Goal: Task Accomplishment & Management: Manage account settings

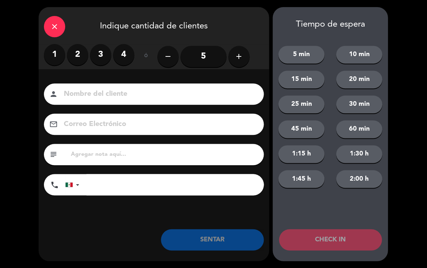
scroll to position [0, 0]
type input "[PERSON_NAME]"
click at [52, 51] on label "1" at bounding box center [54, 54] width 21 height 21
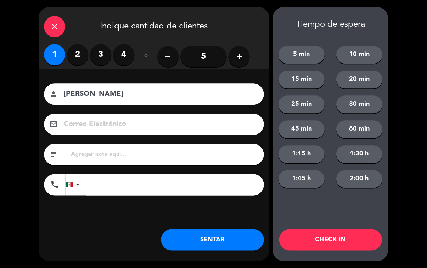
click at [210, 235] on button "SENTAR" at bounding box center [212, 239] width 103 height 21
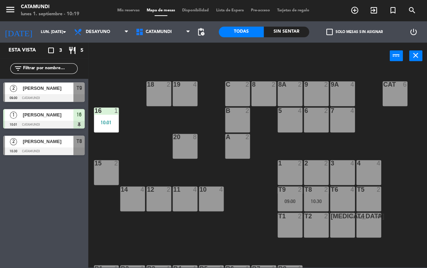
click at [331, 167] on div "3 4" at bounding box center [342, 172] width 25 height 25
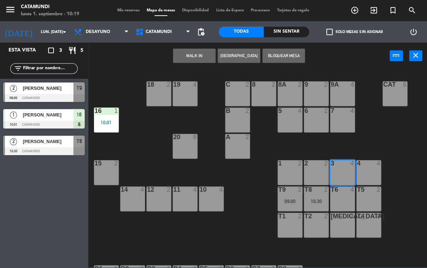
click at [196, 62] on button "WALK IN" at bounding box center [194, 56] width 43 height 14
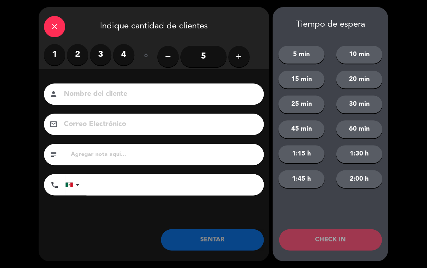
click at [78, 44] on label "2" at bounding box center [77, 54] width 21 height 21
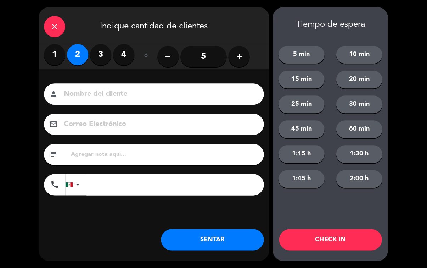
click at [78, 47] on label "2" at bounding box center [77, 54] width 21 height 21
click at [221, 242] on button "SENTAR" at bounding box center [212, 239] width 103 height 21
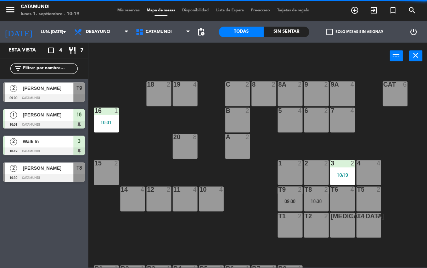
click at [283, 228] on div "T1 2" at bounding box center [290, 224] width 25 height 25
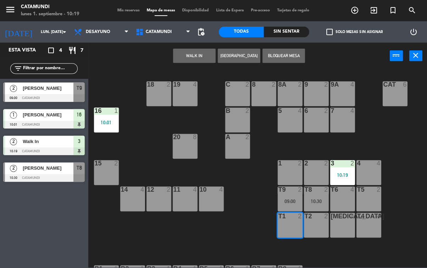
click at [202, 55] on button "WALK IN" at bounding box center [194, 56] width 43 height 14
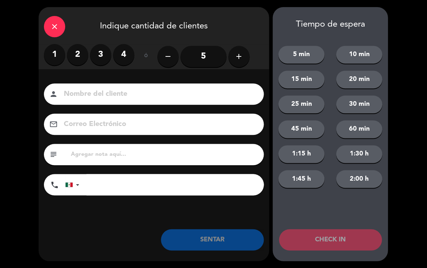
click at [101, 55] on label "3" at bounding box center [100, 54] width 21 height 21
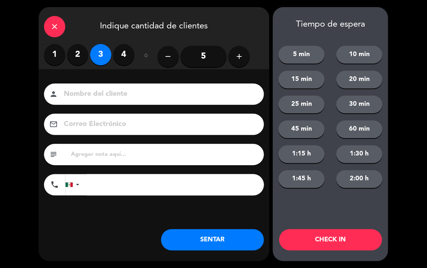
click at [221, 242] on button "SENTAR" at bounding box center [212, 239] width 103 height 21
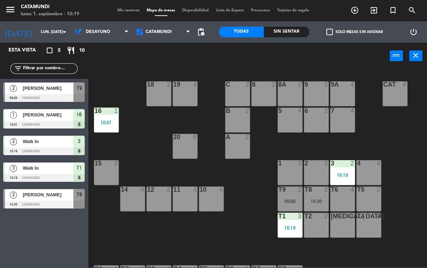
click at [324, 232] on div "T2 2" at bounding box center [316, 224] width 25 height 25
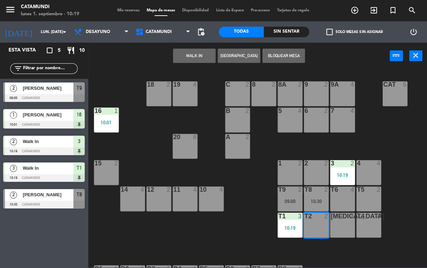
click at [187, 57] on button "WALK IN" at bounding box center [194, 56] width 43 height 14
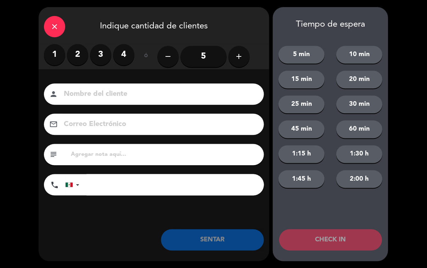
click at [79, 55] on label "2" at bounding box center [77, 54] width 21 height 21
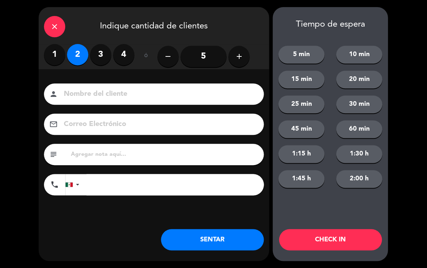
click at [194, 237] on button "SENTAR" at bounding box center [212, 239] width 103 height 21
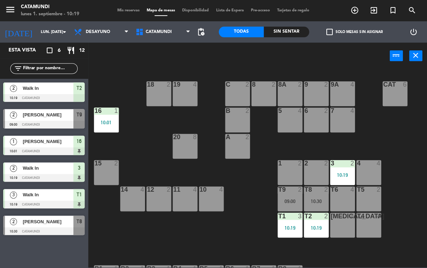
click at [343, 228] on div "[MEDICAL_DATA] 4" at bounding box center [342, 224] width 25 height 25
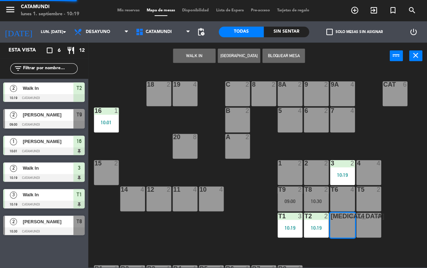
click at [193, 49] on button "WALK IN" at bounding box center [194, 56] width 43 height 14
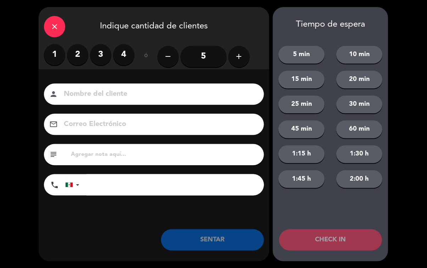
click at [82, 55] on label "2" at bounding box center [77, 54] width 21 height 21
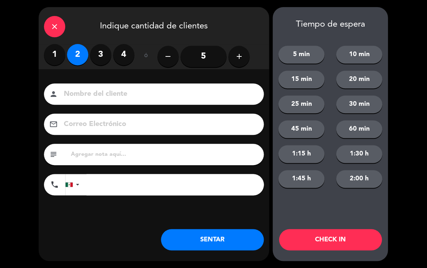
click at [238, 235] on button "SENTAR" at bounding box center [212, 239] width 103 height 21
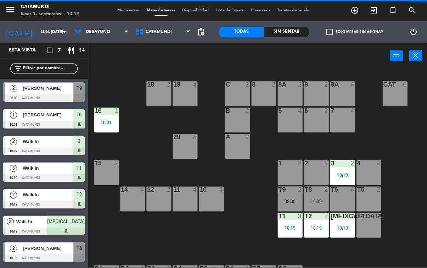
click at [363, 225] on div "t4 4" at bounding box center [369, 224] width 25 height 25
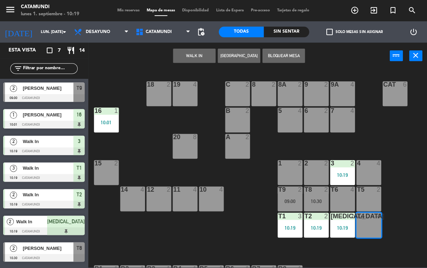
click at [183, 49] on button "WALK IN" at bounding box center [194, 56] width 43 height 14
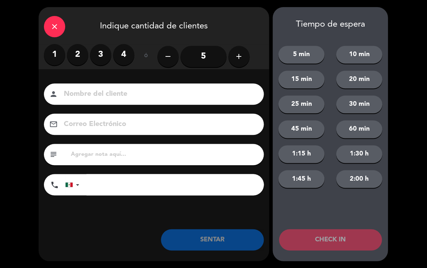
click at [51, 46] on label "1" at bounding box center [54, 54] width 21 height 21
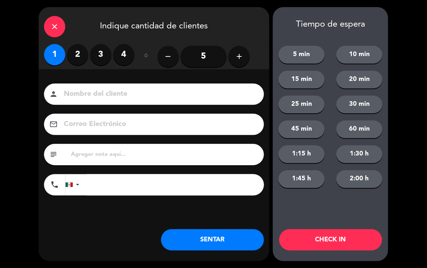
click at [236, 239] on button "SENTAR" at bounding box center [212, 239] width 103 height 21
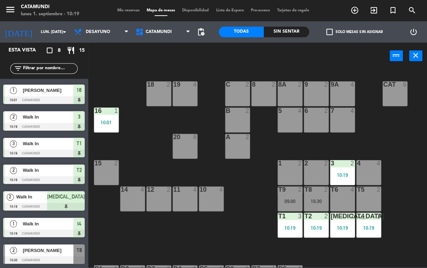
scroll to position [24, 0]
click at [179, 200] on div "11 4" at bounding box center [185, 198] width 25 height 25
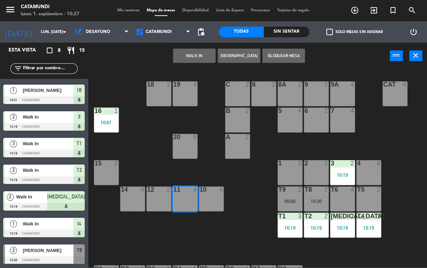
click at [197, 51] on button "WALK IN" at bounding box center [194, 56] width 43 height 14
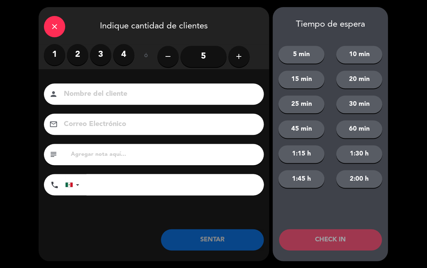
click at [74, 54] on label "2" at bounding box center [77, 54] width 21 height 21
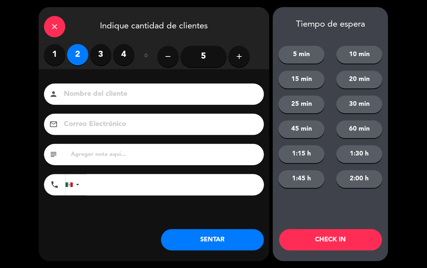
click at [229, 247] on button "SENTAR" at bounding box center [212, 239] width 103 height 21
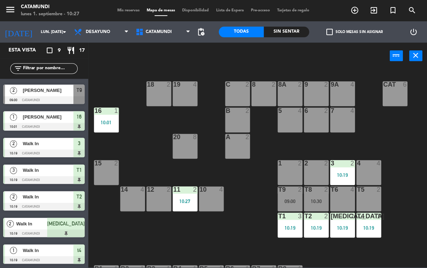
scroll to position [0, 0]
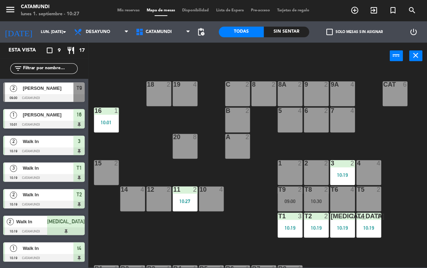
click at [95, 165] on div "15" at bounding box center [95, 163] width 0 height 6
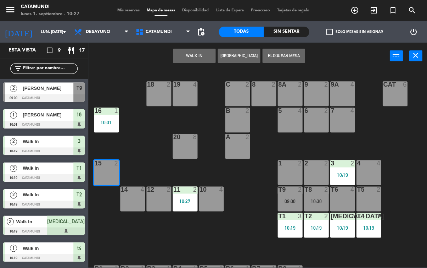
click at [206, 54] on button "WALK IN" at bounding box center [194, 56] width 43 height 14
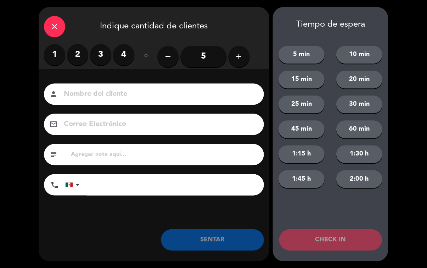
click at [78, 54] on label "2" at bounding box center [77, 54] width 21 height 21
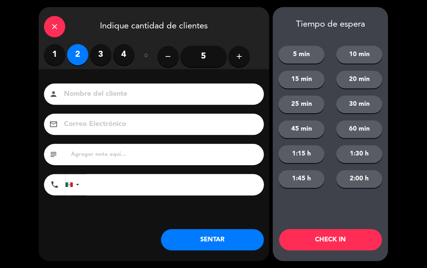
click at [191, 235] on button "SENTAR" at bounding box center [212, 239] width 103 height 21
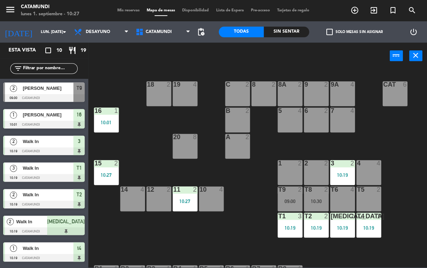
click at [188, 92] on div "19 4" at bounding box center [185, 93] width 25 height 25
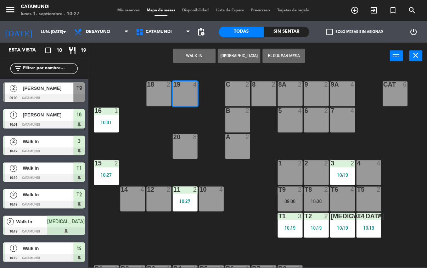
click at [202, 50] on button "WALK IN" at bounding box center [194, 56] width 43 height 14
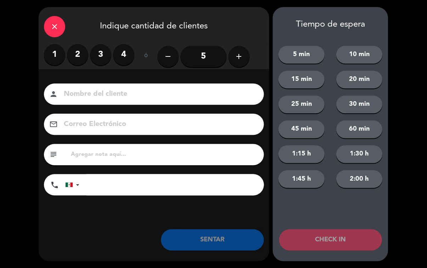
click at [79, 59] on label "2" at bounding box center [77, 54] width 21 height 21
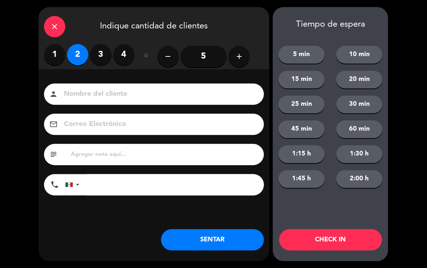
click at [232, 235] on button "SENTAR" at bounding box center [212, 239] width 103 height 21
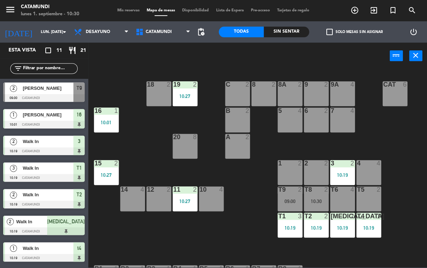
click at [313, 169] on div "2 2" at bounding box center [316, 172] width 25 height 25
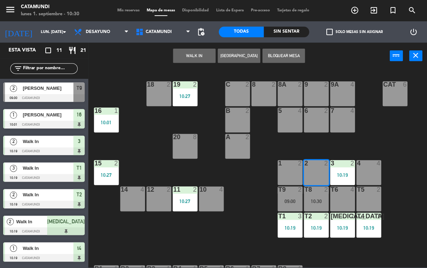
click at [202, 59] on button "WALK IN" at bounding box center [194, 56] width 43 height 14
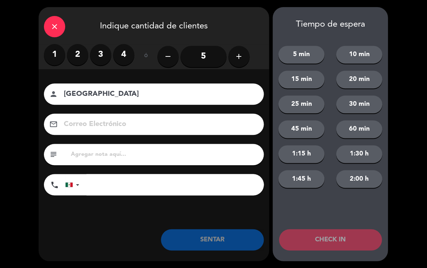
type input "[GEOGRAPHIC_DATA]"
click at [80, 56] on label "2" at bounding box center [77, 54] width 21 height 21
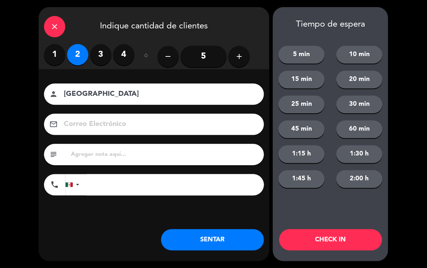
click at [238, 247] on button "SENTAR" at bounding box center [212, 239] width 103 height 21
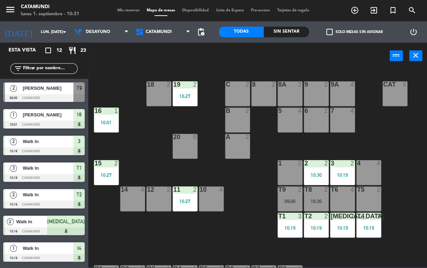
click at [289, 222] on div "T1 3 10:19" at bounding box center [290, 224] width 25 height 25
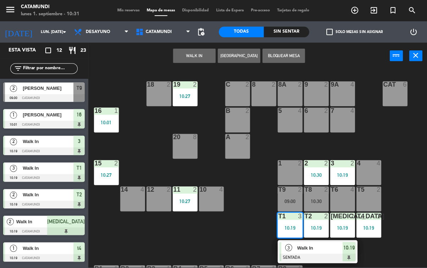
click at [351, 252] on div "10:19" at bounding box center [349, 247] width 13 height 12
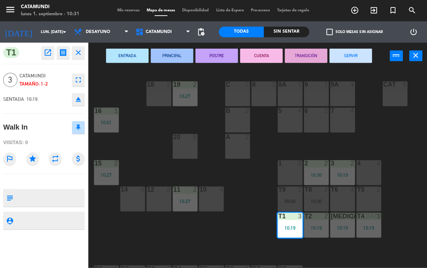
click at [352, 51] on button "SERVIR" at bounding box center [351, 56] width 43 height 14
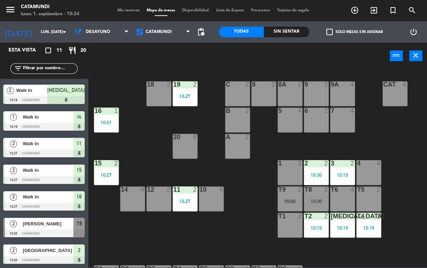
scroll to position [104, 0]
click at [69, 223] on span "[PERSON_NAME]" at bounding box center [48, 222] width 51 height 7
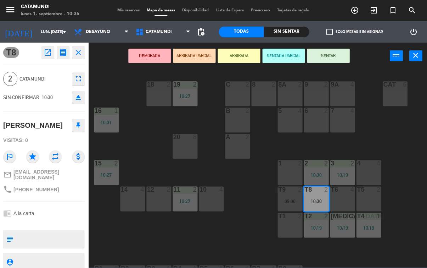
click at [329, 58] on button "SENTAR" at bounding box center [328, 56] width 43 height 14
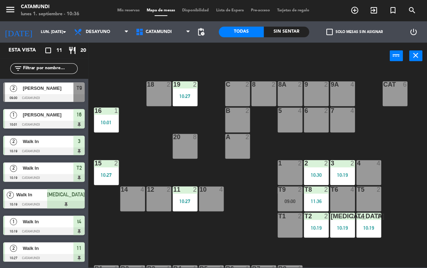
scroll to position [52, 0]
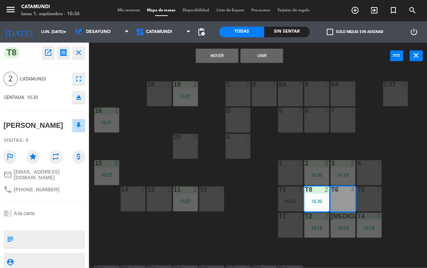
click at [214, 53] on button "Mover" at bounding box center [217, 56] width 43 height 14
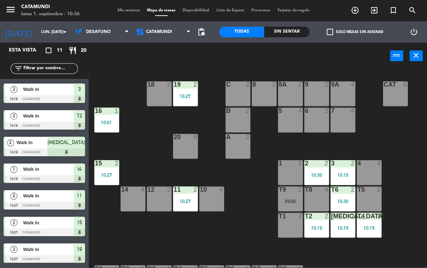
click at [350, 191] on div "2" at bounding box center [354, 189] width 12 height 6
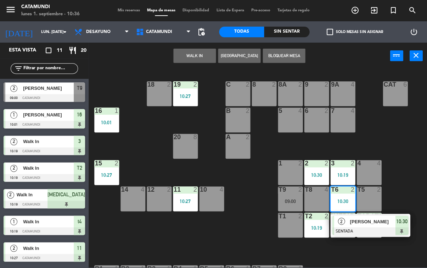
scroll to position [0, 0]
click at [156, 201] on div "12 2" at bounding box center [159, 198] width 25 height 25
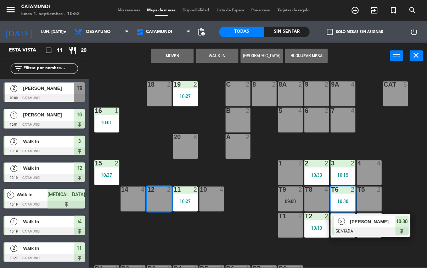
click at [148, 193] on div "12" at bounding box center [147, 189] width 0 height 6
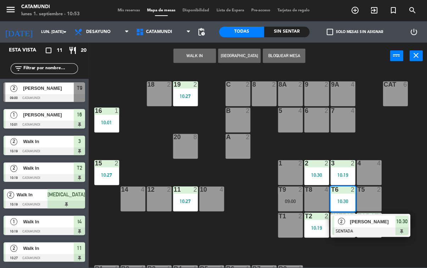
click at [180, 194] on div "11 2 10:27" at bounding box center [185, 198] width 25 height 25
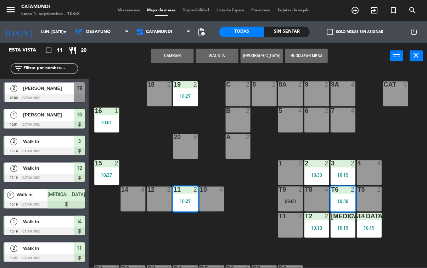
click at [182, 197] on div "11 2 10:27" at bounding box center [185, 198] width 25 height 25
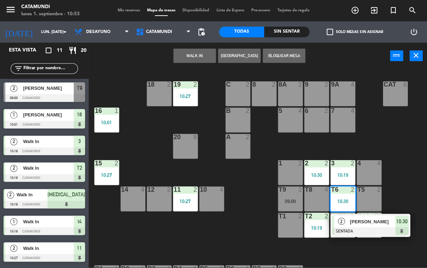
click at [158, 200] on div "12 2" at bounding box center [159, 198] width 25 height 25
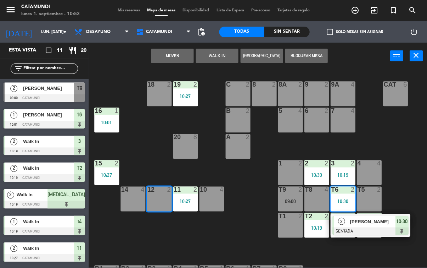
click at [180, 199] on div "10:27" at bounding box center [185, 201] width 25 height 5
click at [162, 201] on div "12 2" at bounding box center [159, 198] width 25 height 25
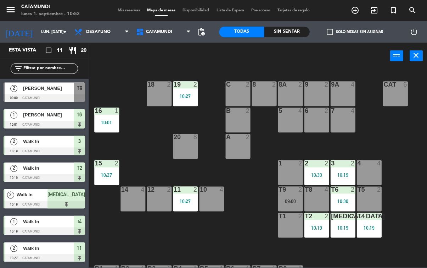
click at [189, 235] on div "19 2 10:27 18 2 9 2 8 2 9A 4 8A 2 C 2 Cat 6 16 1 10:01 6 2 5 4 7 4 B 2 20 8 A 2…" at bounding box center [260, 167] width 334 height 199
click at [155, 201] on div "12 2" at bounding box center [159, 198] width 25 height 25
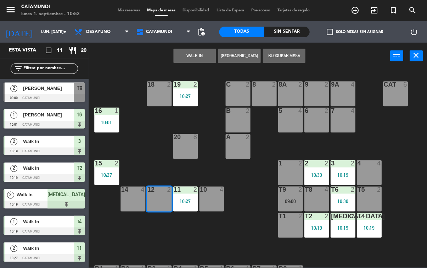
click at [192, 54] on button "WALK IN" at bounding box center [194, 56] width 43 height 14
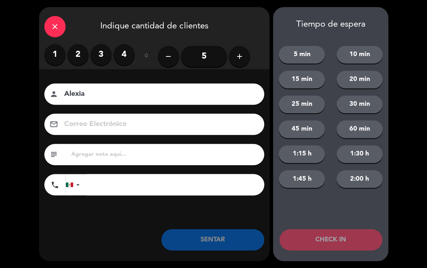
type input "Alexia"
click at [73, 53] on label "2" at bounding box center [77, 54] width 21 height 21
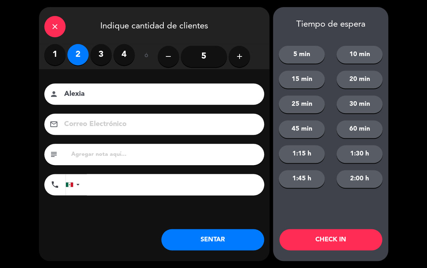
click at [225, 244] on button "SENTAR" at bounding box center [212, 239] width 103 height 21
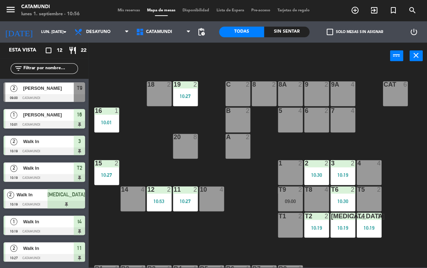
click at [186, 142] on div "20 8" at bounding box center [185, 146] width 25 height 25
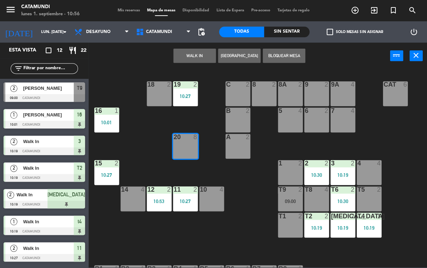
click at [197, 55] on button "WALK IN" at bounding box center [194, 56] width 43 height 14
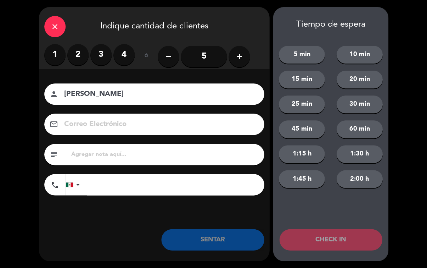
type input "[PERSON_NAME]"
click at [17, 79] on div "close Indique cantidad de clientes 1 2 3 4 ó remove 5 add Nombre del cliente pe…" at bounding box center [213, 134] width 427 height 268
click at [105, 52] on label "3" at bounding box center [100, 54] width 21 height 21
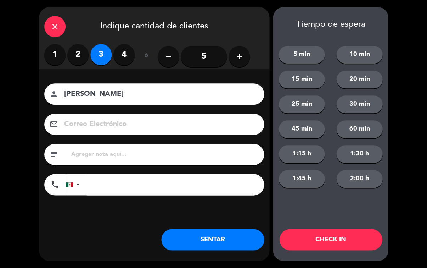
click at [224, 232] on button "SENTAR" at bounding box center [212, 239] width 103 height 21
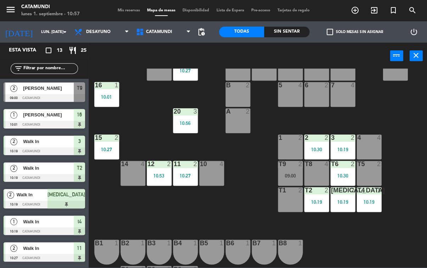
scroll to position [30, 0]
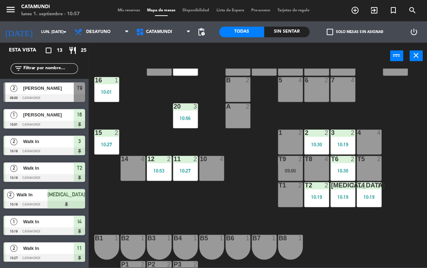
click at [289, 141] on div "1 2" at bounding box center [290, 141] width 25 height 25
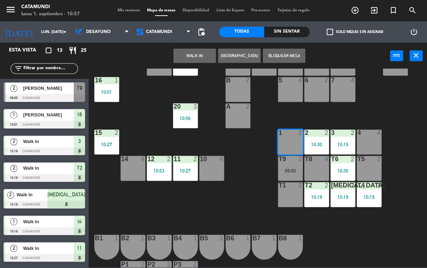
click at [191, 59] on button "WALK IN" at bounding box center [194, 56] width 43 height 14
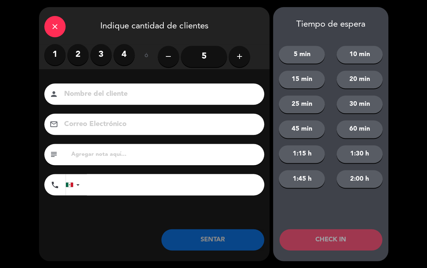
click at [240, 50] on button "add" at bounding box center [239, 56] width 21 height 21
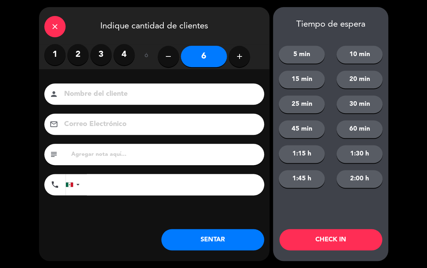
click at [225, 244] on button "SENTAR" at bounding box center [212, 239] width 103 height 21
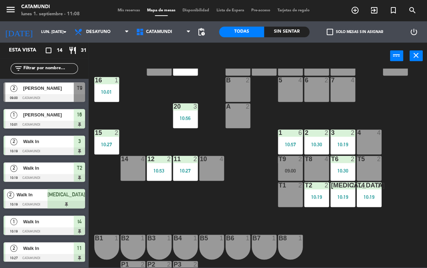
click at [294, 159] on div at bounding box center [290, 159] width 12 height 6
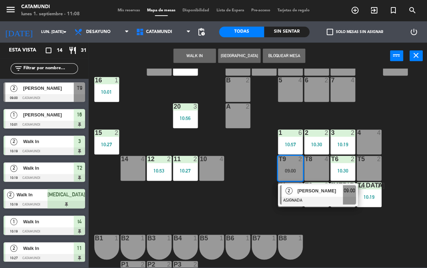
click at [318, 164] on div "T8 4" at bounding box center [316, 168] width 25 height 25
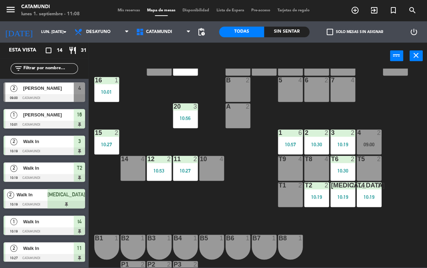
click at [291, 166] on div "T9 4" at bounding box center [290, 168] width 25 height 25
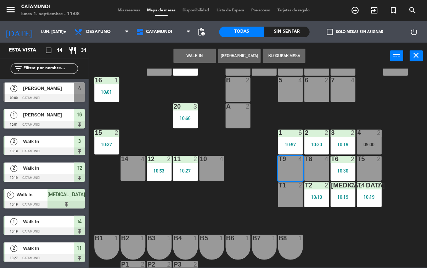
click at [322, 164] on div "T8 4" at bounding box center [316, 168] width 25 height 25
click at [208, 54] on button "WALK IN" at bounding box center [194, 56] width 43 height 14
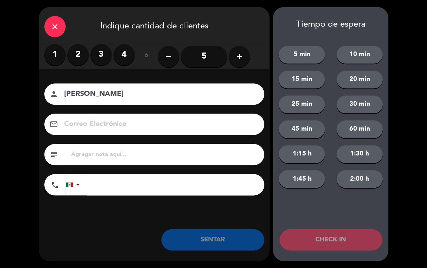
type input "[PERSON_NAME]"
click at [200, 51] on input "5" at bounding box center [204, 56] width 46 height 21
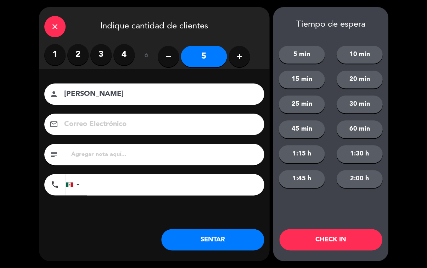
click at [221, 232] on button "SENTAR" at bounding box center [212, 239] width 103 height 21
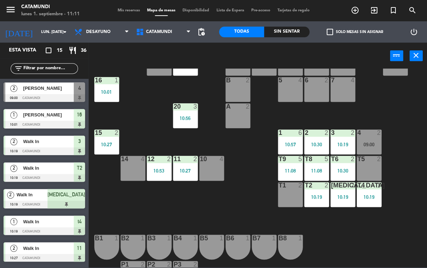
click at [281, 166] on div "T9 5 11:08" at bounding box center [290, 168] width 25 height 25
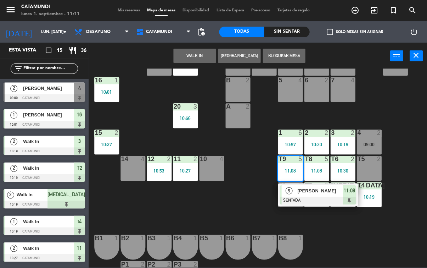
click at [291, 168] on div "11:08" at bounding box center [290, 170] width 25 height 5
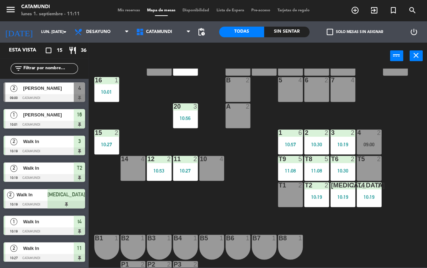
click at [295, 191] on div "T1 2" at bounding box center [290, 194] width 25 height 25
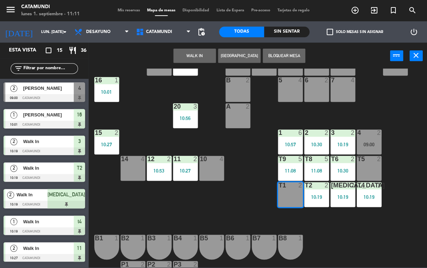
click at [198, 46] on div "WALK IN [GEOGRAPHIC_DATA] Bloquear Mesa power_input close" at bounding box center [239, 56] width 301 height 27
click at [200, 55] on button "WALK IN" at bounding box center [194, 56] width 43 height 14
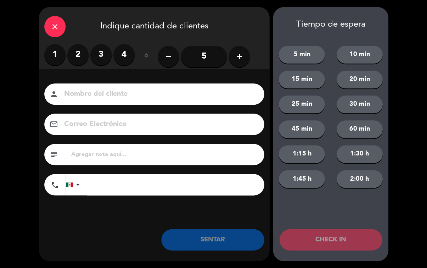
click at [76, 55] on label "2" at bounding box center [77, 54] width 21 height 21
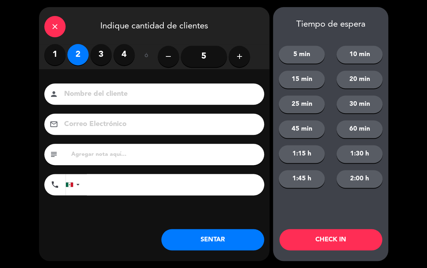
click at [222, 234] on button "SENTAR" at bounding box center [212, 239] width 103 height 21
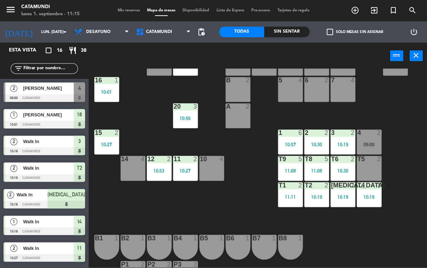
click at [339, 195] on div "10:19" at bounding box center [342, 196] width 25 height 5
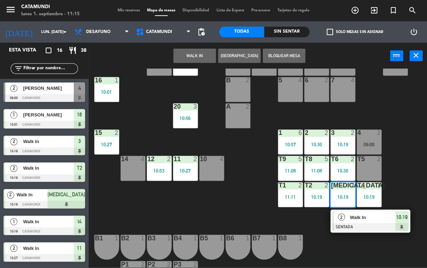
click at [404, 219] on span "10:19" at bounding box center [401, 216] width 11 height 9
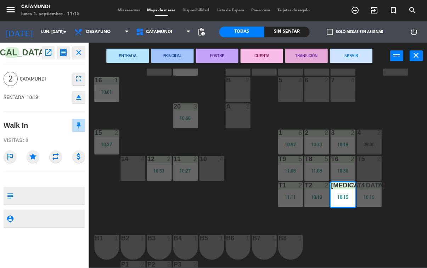
click at [353, 54] on button "SERVIR" at bounding box center [351, 56] width 43 height 14
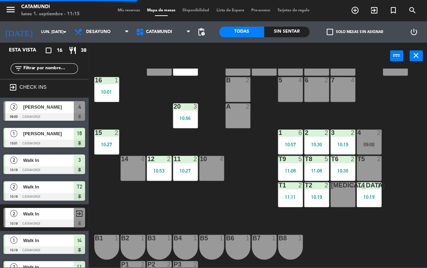
click at [343, 189] on div "[MEDICAL_DATA] 4" at bounding box center [342, 185] width 25 height 7
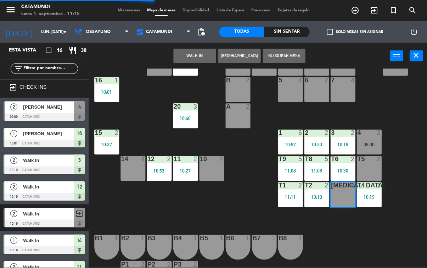
click at [200, 60] on button "WALK IN" at bounding box center [194, 56] width 43 height 14
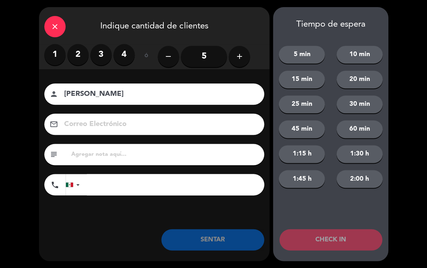
type input "[PERSON_NAME]"
click at [76, 54] on label "2" at bounding box center [77, 54] width 21 height 21
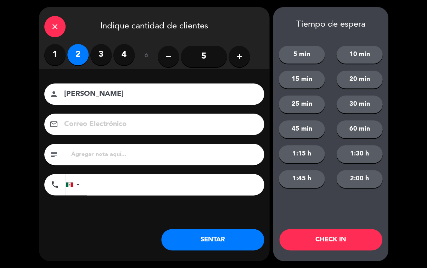
click at [221, 242] on button "SENTAR" at bounding box center [212, 239] width 103 height 21
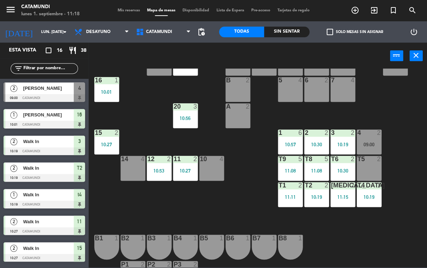
click at [111, 137] on div "15 2 10:27" at bounding box center [106, 141] width 25 height 25
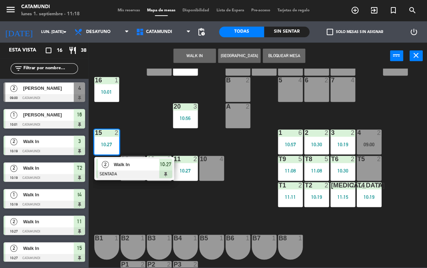
click at [165, 171] on div at bounding box center [134, 174] width 76 height 8
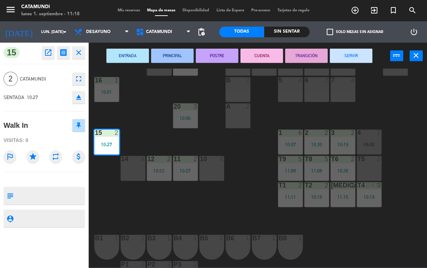
click at [349, 50] on button "SERVIR" at bounding box center [351, 56] width 43 height 14
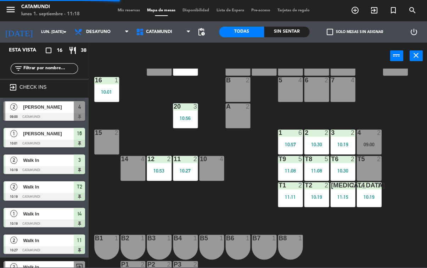
click at [106, 92] on div "10:01" at bounding box center [106, 91] width 25 height 5
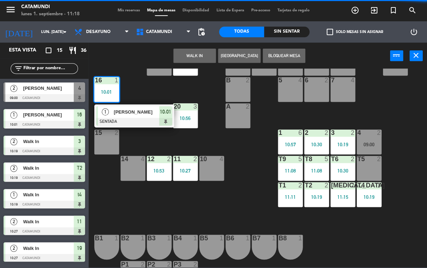
click at [167, 113] on span "10:01" at bounding box center [165, 111] width 11 height 9
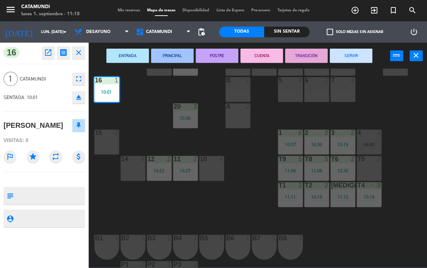
click at [351, 50] on button "SERVIR" at bounding box center [351, 56] width 43 height 14
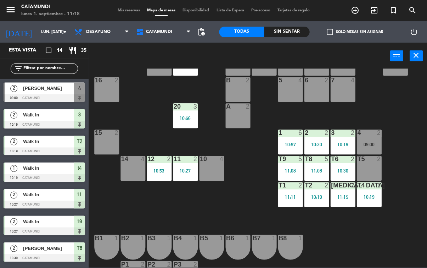
click at [135, 165] on div "14 4" at bounding box center [133, 168] width 25 height 25
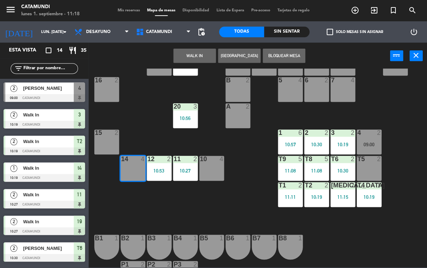
click at [195, 56] on button "WALK IN" at bounding box center [194, 56] width 43 height 14
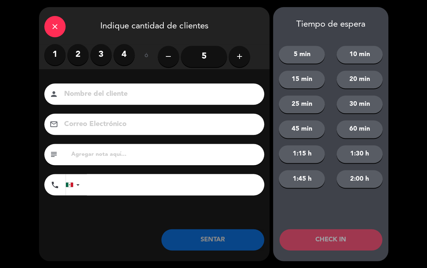
click at [76, 54] on label "2" at bounding box center [77, 54] width 21 height 21
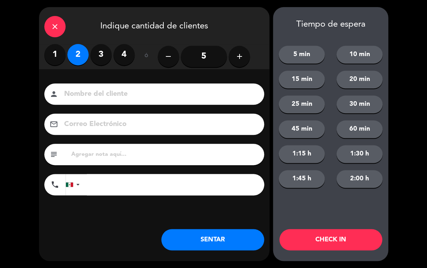
click at [204, 237] on button "SENTAR" at bounding box center [212, 239] width 103 height 21
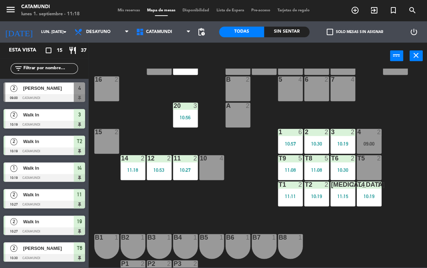
scroll to position [31, 0]
click at [200, 169] on div "10 4" at bounding box center [211, 167] width 25 height 25
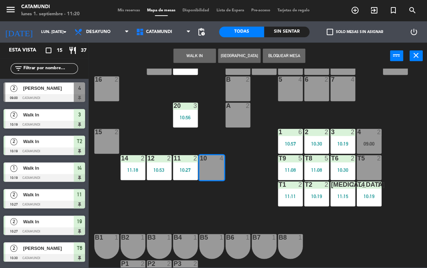
click at [189, 51] on button "WALK IN" at bounding box center [194, 56] width 43 height 14
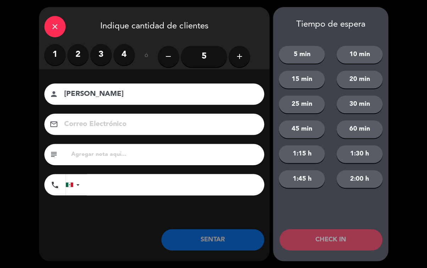
type input "[PERSON_NAME]"
click at [72, 50] on label "2" at bounding box center [77, 54] width 21 height 21
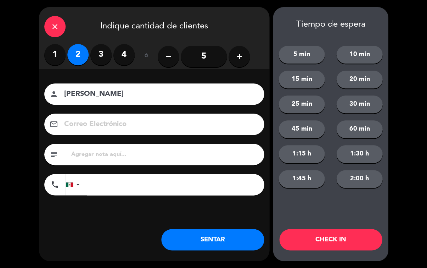
click at [234, 230] on button "SENTAR" at bounding box center [212, 239] width 103 height 21
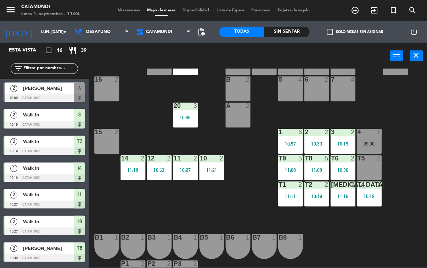
click at [352, 15] on span "add_circle_outline" at bounding box center [354, 10] width 19 height 12
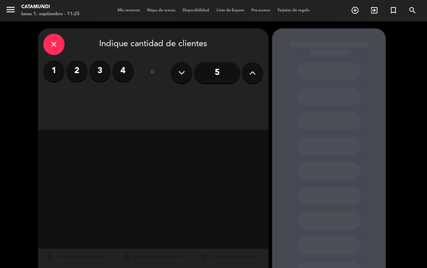
click at [115, 71] on label "4" at bounding box center [122, 70] width 21 height 21
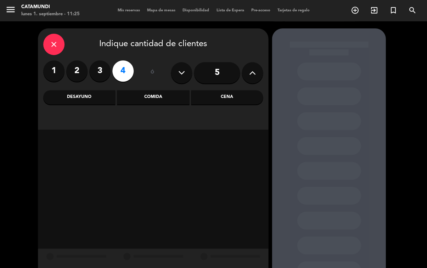
click at [166, 100] on div "Comida" at bounding box center [153, 97] width 72 height 14
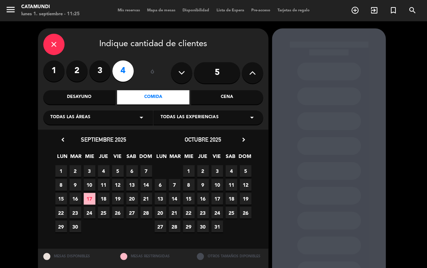
click at [106, 169] on span "4" at bounding box center [104, 171] width 12 height 12
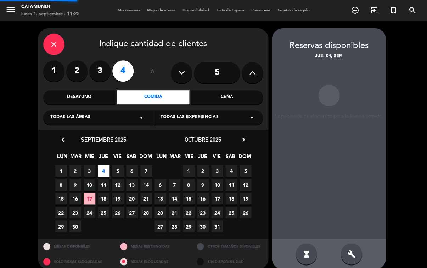
scroll to position [28, 0]
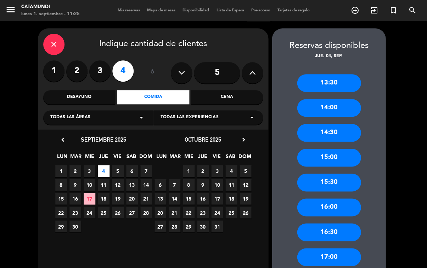
click at [337, 99] on div "14:00" at bounding box center [329, 108] width 64 height 18
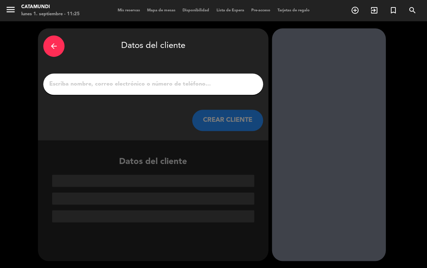
click at [219, 79] on input "1" at bounding box center [153, 84] width 209 height 10
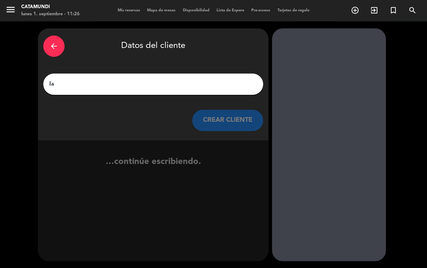
type input "I"
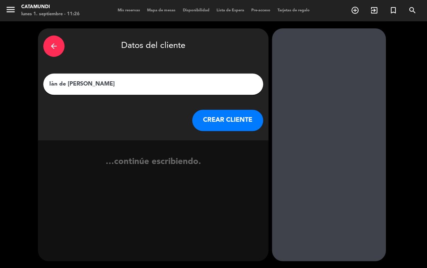
type input "Iàn de [PERSON_NAME]"
click at [28, 83] on div "arrow_back Datos del cliente Iàn de la [PERSON_NAME] CLIENTE …continúe escribie…" at bounding box center [213, 144] width 427 height 246
click at [236, 110] on button "CREAR CLIENTE" at bounding box center [227, 120] width 71 height 21
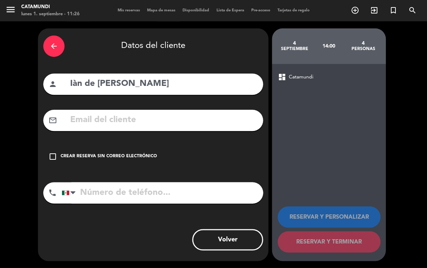
click at [81, 153] on div "Crear reserva sin correo electrónico" at bounding box center [109, 156] width 96 height 7
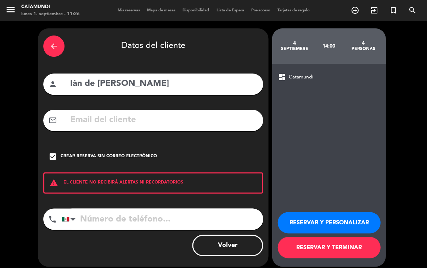
click at [107, 208] on input "tel" at bounding box center [162, 218] width 201 height 21
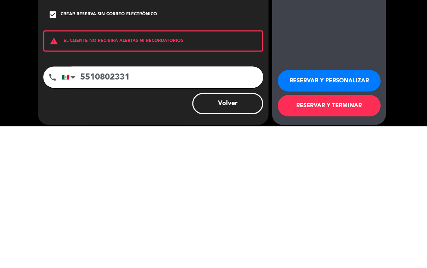
type input "5510802331"
click at [172, 68] on div "arrow_back Datos del cliente person Iàn de [PERSON_NAME] mail_outline check_box…" at bounding box center [153, 147] width 230 height 238
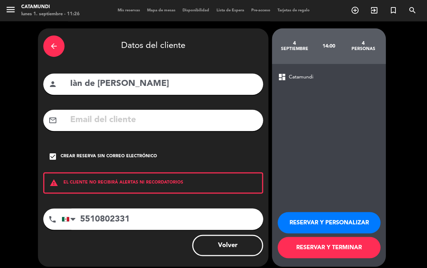
click at [357, 251] on button "RESERVAR Y TERMINAR" at bounding box center [329, 246] width 103 height 21
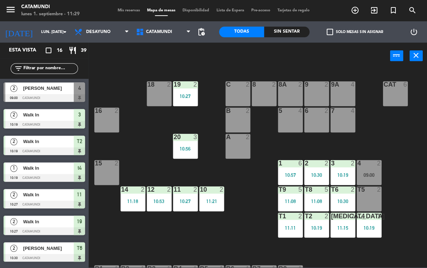
click at [320, 225] on div "10:19" at bounding box center [316, 227] width 25 height 5
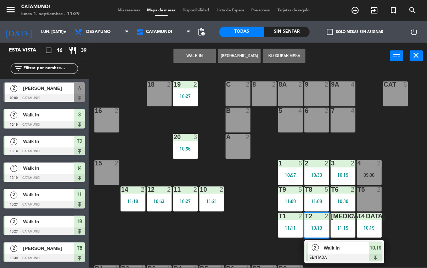
click at [373, 244] on span "10:19" at bounding box center [375, 247] width 11 height 9
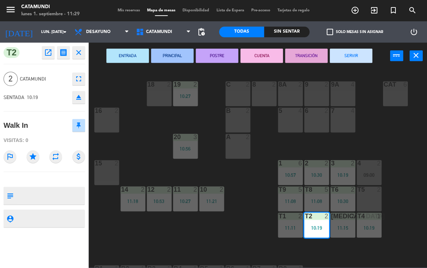
click at [360, 52] on button "SERVIR" at bounding box center [351, 56] width 43 height 14
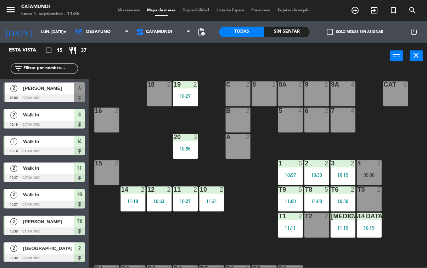
click at [354, 6] on icon "add_circle_outline" at bounding box center [355, 10] width 9 height 9
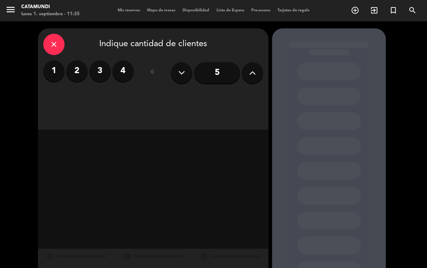
click at [257, 62] on button at bounding box center [252, 72] width 21 height 21
click at [260, 62] on button at bounding box center [252, 72] width 21 height 21
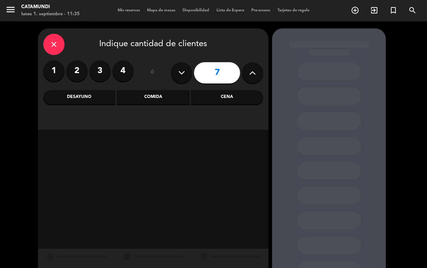
click at [56, 40] on icon "close" at bounding box center [54, 44] width 9 height 9
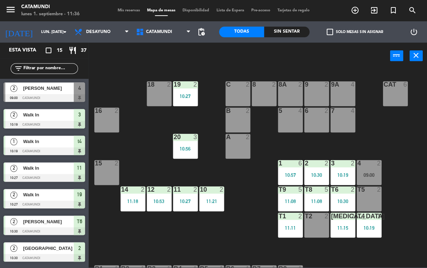
click at [321, 217] on div at bounding box center [317, 215] width 12 height 6
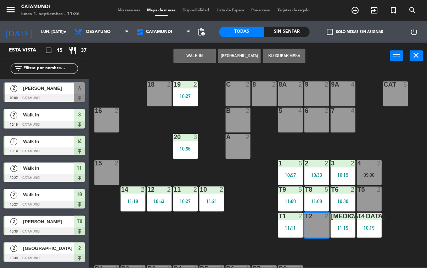
click at [188, 54] on button "WALK IN" at bounding box center [194, 56] width 43 height 14
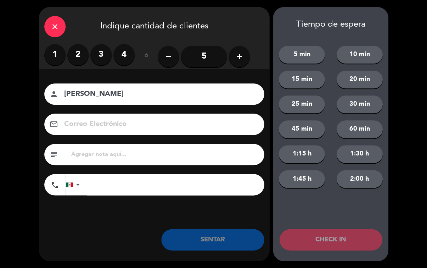
type input "[PERSON_NAME]"
click at [78, 50] on label "2" at bounding box center [77, 54] width 21 height 21
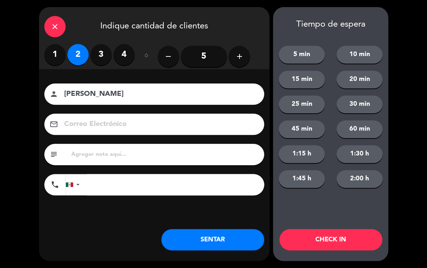
click at [227, 239] on button "SENTAR" at bounding box center [212, 239] width 103 height 21
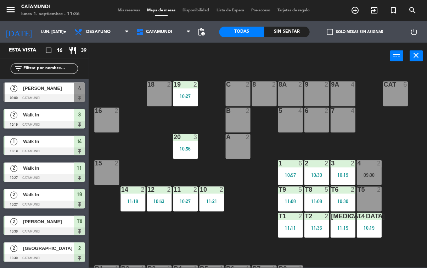
click at [362, 10] on span "add_circle_outline" at bounding box center [354, 10] width 19 height 12
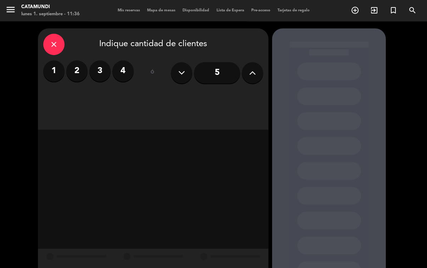
click at [257, 62] on button at bounding box center [252, 72] width 21 height 21
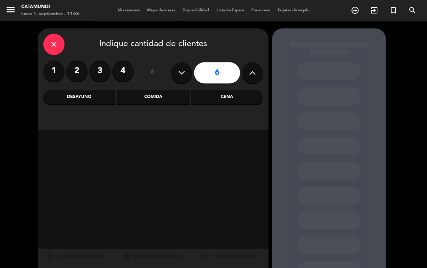
click at [255, 62] on button at bounding box center [252, 72] width 21 height 21
type input "7"
click at [86, 90] on div "Desayuno" at bounding box center [79, 97] width 72 height 14
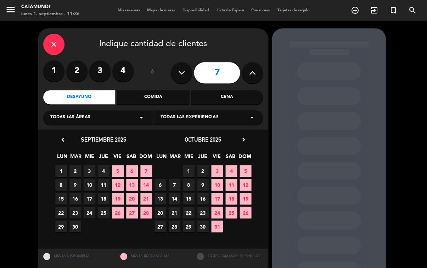
click at [102, 165] on span "4" at bounding box center [104, 171] width 12 height 12
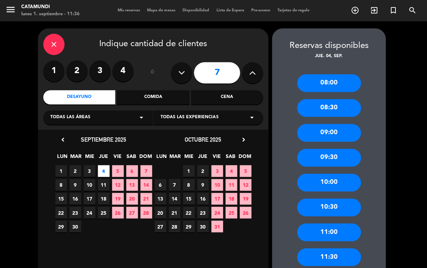
click at [105, 165] on span "4" at bounding box center [104, 171] width 12 height 12
click at [107, 168] on span "4" at bounding box center [104, 171] width 12 height 12
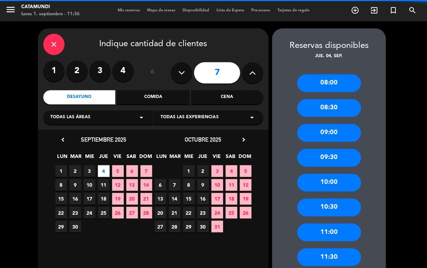
click at [65, 165] on span "1" at bounding box center [61, 171] width 12 height 12
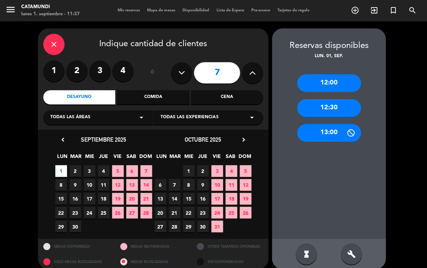
click at [50, 44] on icon "close" at bounding box center [54, 44] width 9 height 9
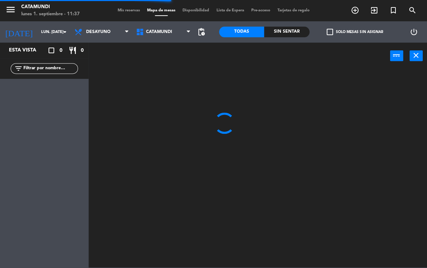
click at [346, 12] on span "add_circle_outline" at bounding box center [354, 10] width 19 height 12
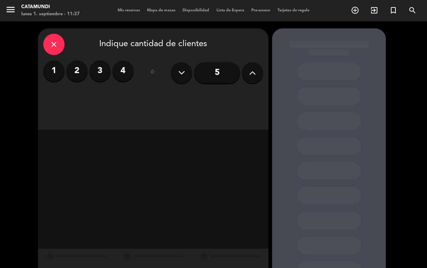
click at [257, 74] on button at bounding box center [252, 72] width 21 height 21
click at [258, 73] on button at bounding box center [252, 72] width 21 height 21
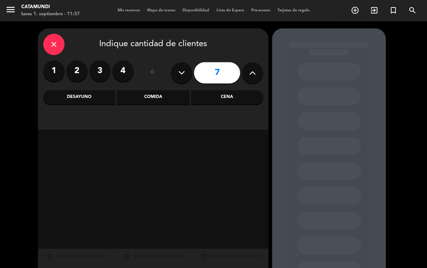
click at [156, 91] on div "Comida" at bounding box center [153, 97] width 72 height 14
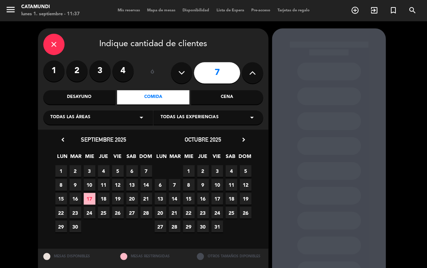
click at [66, 168] on span "1" at bounding box center [61, 171] width 12 height 12
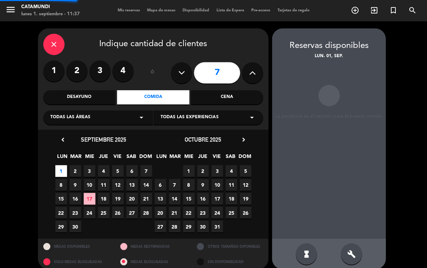
scroll to position [28, 0]
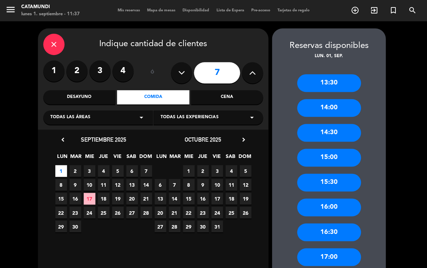
click at [340, 74] on div "13:30" at bounding box center [329, 83] width 64 height 18
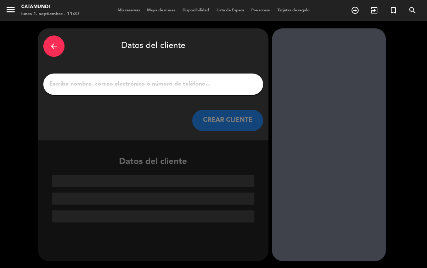
click at [218, 79] on input "1" at bounding box center [153, 84] width 209 height 10
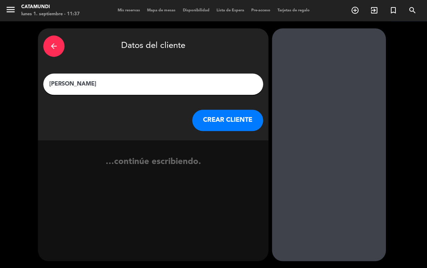
scroll to position [21, 0]
type input "[PERSON_NAME]"
click at [216, 34] on div "arrow_back Datos del cliente" at bounding box center [153, 46] width 220 height 25
click at [249, 110] on button "CREAR CLIENTE" at bounding box center [227, 120] width 71 height 21
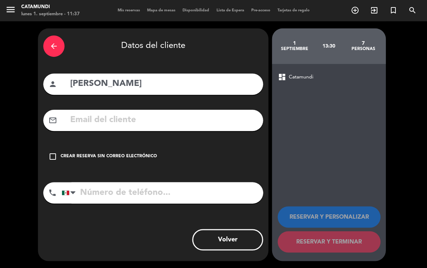
click at [69, 146] on div "check_box_outline_blank Crear reserva sin correo electrónico" at bounding box center [153, 156] width 220 height 21
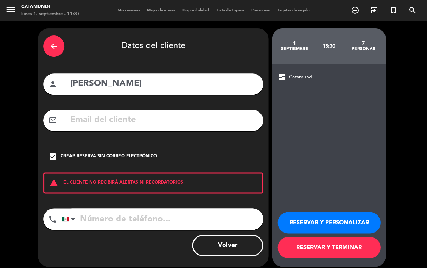
click at [128, 208] on input "tel" at bounding box center [162, 218] width 201 height 21
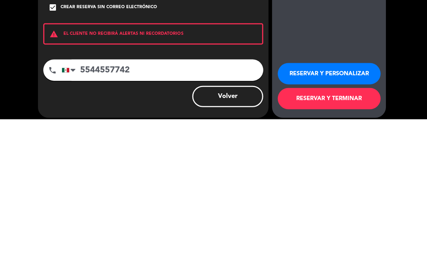
type input "5544557742"
click at [164, 77] on div "arrow_back Datos del cliente person [PERSON_NAME] mail_outline check_box Crear …" at bounding box center [153, 147] width 230 height 238
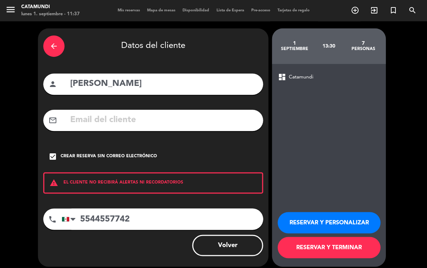
click at [354, 257] on button "RESERVAR Y TERMINAR" at bounding box center [329, 246] width 103 height 21
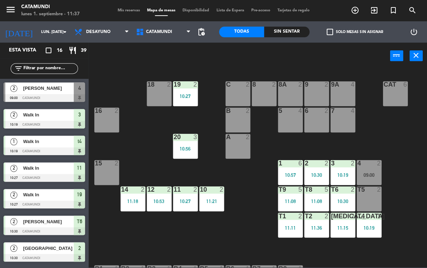
click at [116, 35] on span "Desayuno" at bounding box center [102, 32] width 62 height 16
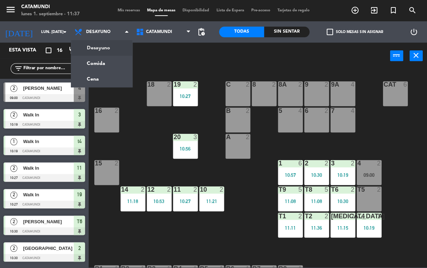
click at [116, 28] on span "Desayuno" at bounding box center [102, 32] width 62 height 16
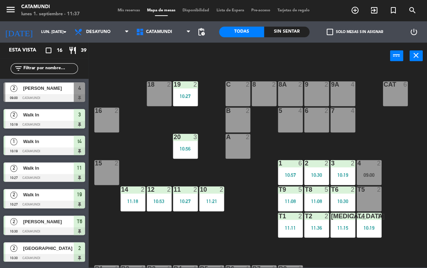
click at [118, 29] on span "Desayuno" at bounding box center [102, 32] width 62 height 16
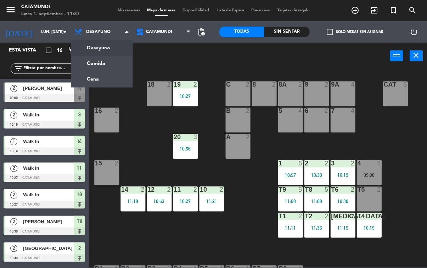
click at [100, 61] on ng-component "menu Catamundi lunes 1. septiembre - 11:37 Mis reservas Mapa de mesas Disponibi…" at bounding box center [213, 133] width 427 height 267
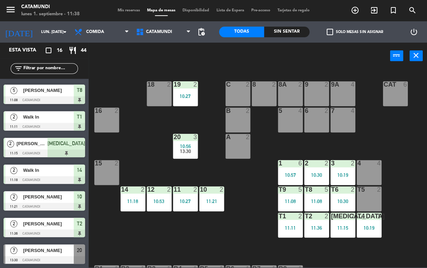
scroll to position [237, 0]
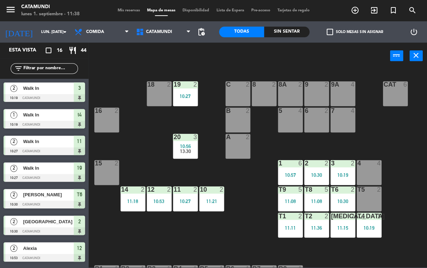
click at [82, 26] on span "Comida" at bounding box center [102, 32] width 62 height 16
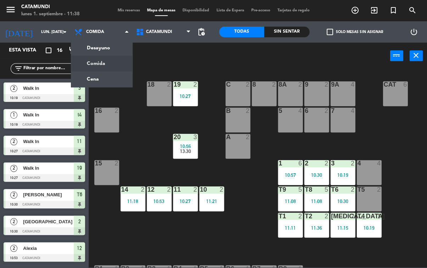
scroll to position [0, 0]
click at [82, 44] on ng-component "menu Catamundi lunes 1. septiembre - 11:38 Mis reservas Mapa de mesas Disponibi…" at bounding box center [213, 133] width 427 height 267
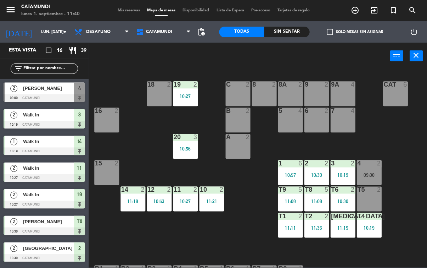
click at [305, 218] on div "T2" at bounding box center [305, 215] width 0 height 6
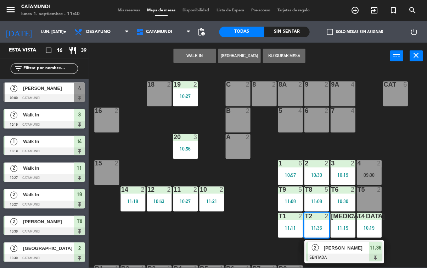
click at [372, 242] on div "11:36" at bounding box center [375, 247] width 13 height 12
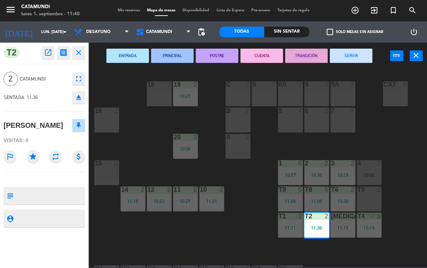
click at [352, 56] on button "SERVIR" at bounding box center [351, 56] width 43 height 14
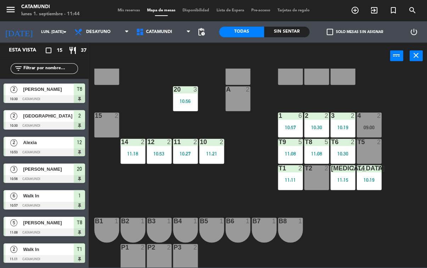
scroll to position [48, 0]
click at [188, 227] on div "b4 1" at bounding box center [185, 229] width 25 height 25
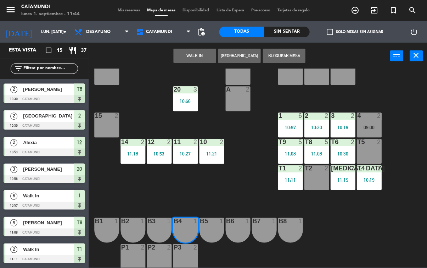
click at [201, 54] on button "WALK IN" at bounding box center [194, 56] width 43 height 14
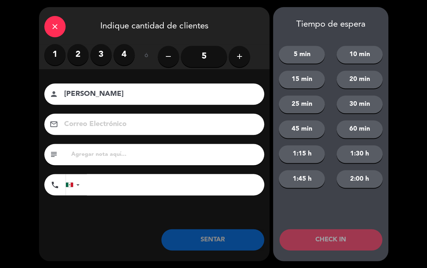
type input "[PERSON_NAME]"
click at [101, 53] on label "3" at bounding box center [100, 54] width 21 height 21
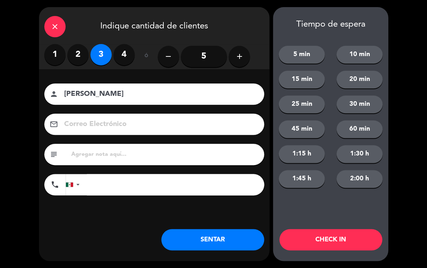
click at [77, 52] on label "2" at bounding box center [77, 54] width 21 height 21
click at [211, 235] on button "SENTAR" at bounding box center [212, 239] width 103 height 21
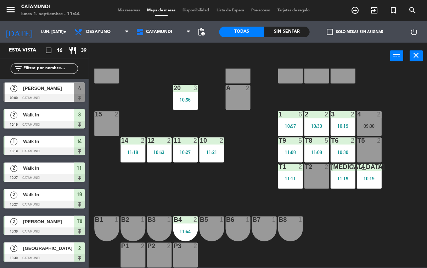
scroll to position [49, 0]
click at [112, 117] on div "2" at bounding box center [118, 114] width 12 height 6
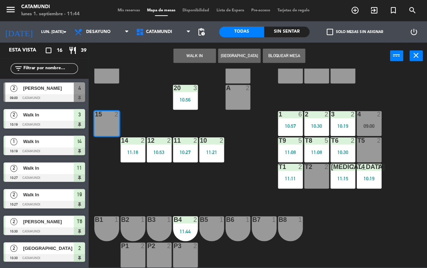
click at [111, 77] on div "16 2" at bounding box center [106, 70] width 25 height 25
click at [198, 51] on button "WALK IN" at bounding box center [194, 56] width 43 height 14
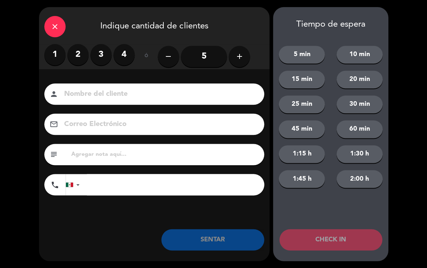
click at [101, 51] on label "3" at bounding box center [100, 54] width 21 height 21
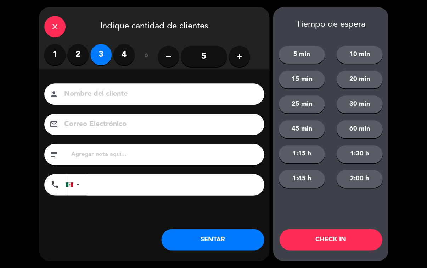
click at [215, 238] on button "SENTAR" at bounding box center [212, 239] width 103 height 21
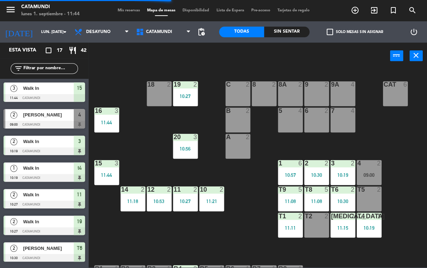
scroll to position [0, 0]
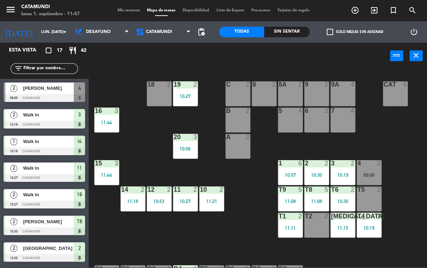
click at [368, 194] on div "T5 2" at bounding box center [369, 198] width 25 height 25
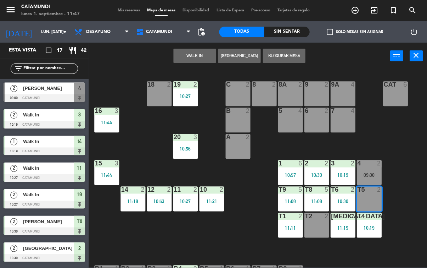
click at [200, 54] on button "WALK IN" at bounding box center [194, 56] width 43 height 14
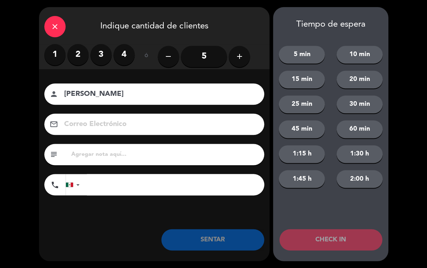
type input "[PERSON_NAME]"
click at [79, 49] on label "2" at bounding box center [77, 54] width 21 height 21
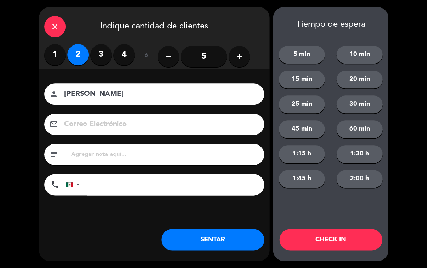
click at [229, 238] on button "SENTAR" at bounding box center [212, 239] width 103 height 21
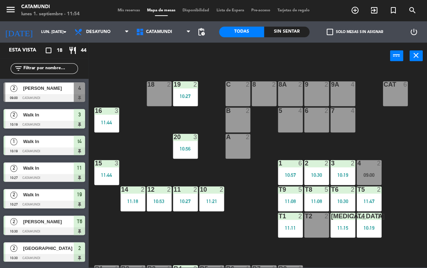
click at [323, 175] on div "10:30" at bounding box center [316, 174] width 25 height 5
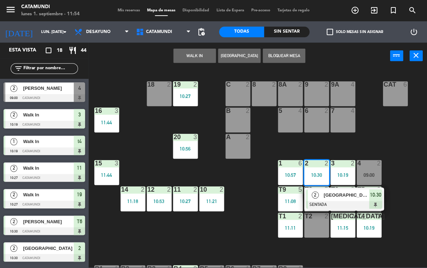
click at [378, 197] on span "10:30" at bounding box center [375, 194] width 11 height 9
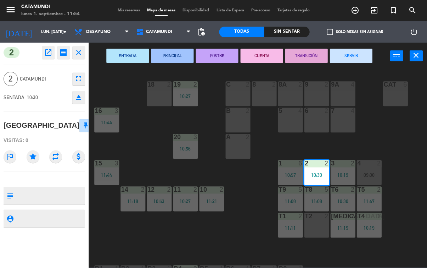
click at [357, 60] on button "SERVIR" at bounding box center [351, 56] width 43 height 14
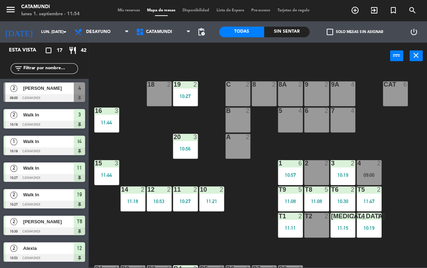
click at [345, 193] on div "T6 2 10:30" at bounding box center [342, 198] width 25 height 25
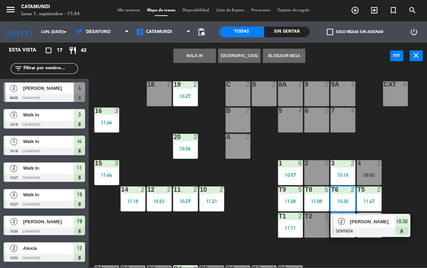
click at [401, 218] on span "10:30" at bounding box center [401, 221] width 11 height 9
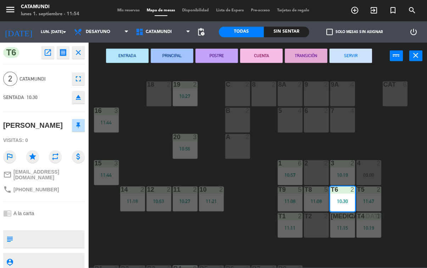
click at [348, 58] on button "SERVIR" at bounding box center [351, 56] width 43 height 14
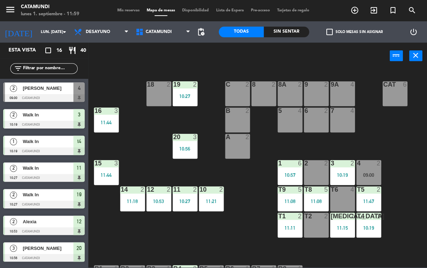
click at [122, 193] on div "14" at bounding box center [121, 189] width 0 height 6
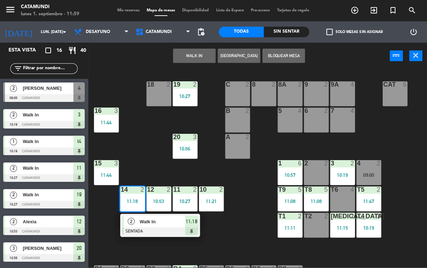
click at [193, 221] on span "11:18" at bounding box center [191, 221] width 11 height 9
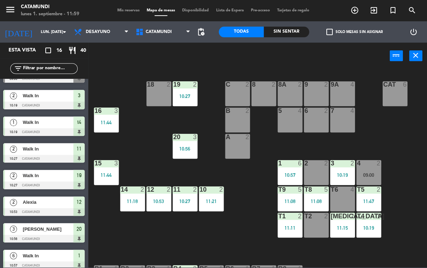
click at [135, 193] on div "14 2" at bounding box center [133, 189] width 25 height 7
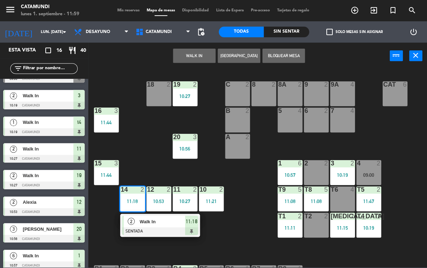
click at [189, 220] on span "11:18" at bounding box center [191, 221] width 11 height 9
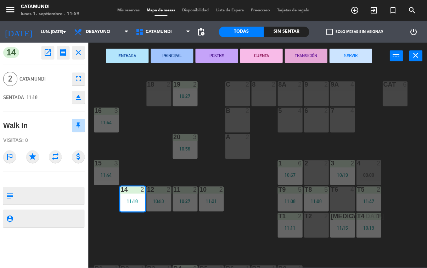
click at [356, 53] on button "SERVIR" at bounding box center [351, 56] width 43 height 14
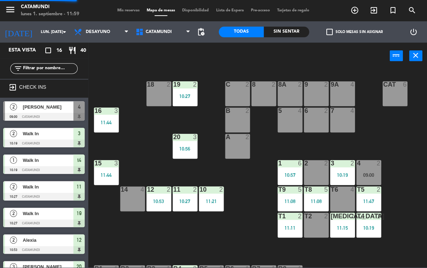
scroll to position [26, 0]
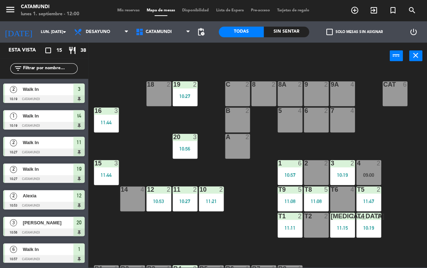
click at [287, 230] on div "11:11" at bounding box center [290, 227] width 25 height 5
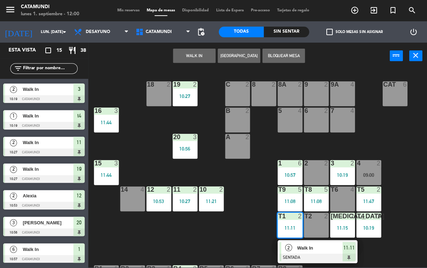
click at [292, 221] on div "T1 2 11:11" at bounding box center [290, 224] width 25 height 25
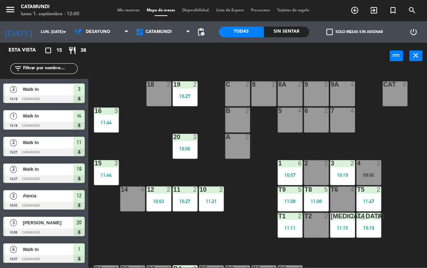
click at [289, 161] on div at bounding box center [290, 163] width 12 height 6
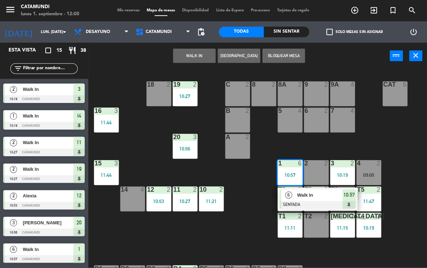
click at [352, 199] on span "10:57" at bounding box center [349, 194] width 11 height 9
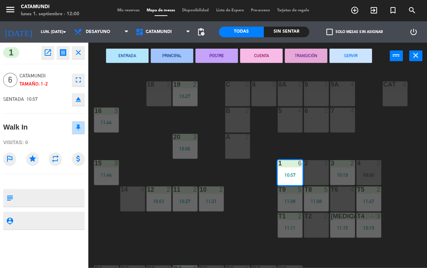
click at [256, 58] on button "CUENTA" at bounding box center [261, 56] width 43 height 14
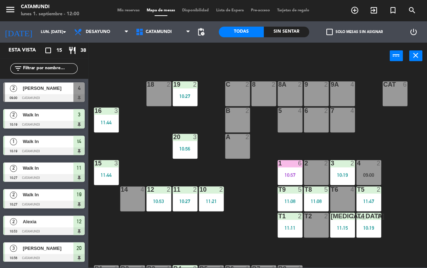
scroll to position [0, 0]
click at [160, 202] on div "10:53" at bounding box center [159, 201] width 25 height 5
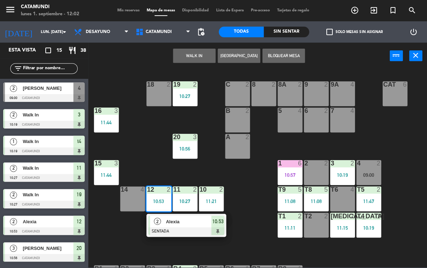
click at [219, 222] on span "10:53" at bounding box center [217, 221] width 11 height 9
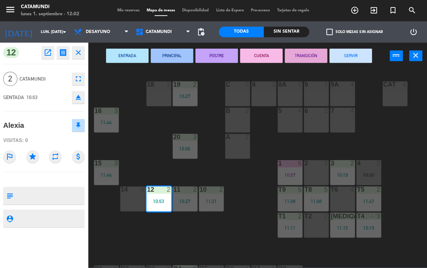
click at [339, 61] on button "SERVIR" at bounding box center [351, 56] width 43 height 14
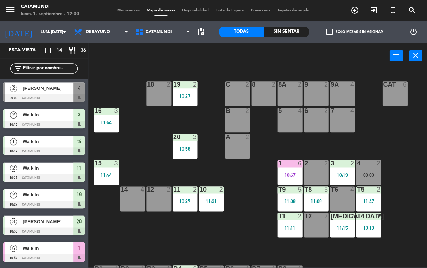
click at [39, 46] on div "Esta vista" at bounding box center [28, 50] width 48 height 9
click at [43, 32] on input "lun. [DATE]" at bounding box center [64, 32] width 53 height 12
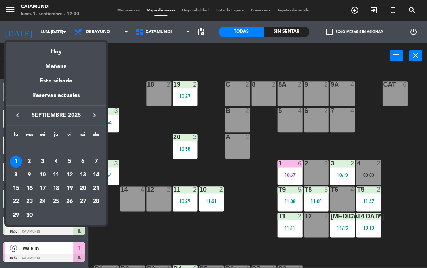
click at [56, 164] on div "4" at bounding box center [56, 161] width 12 height 12
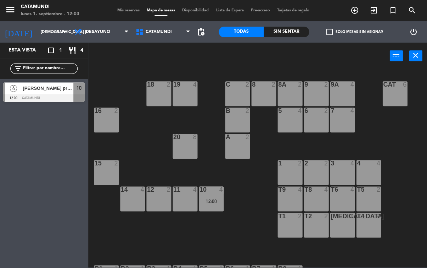
click at [114, 35] on span "Desayuno" at bounding box center [102, 32] width 62 height 16
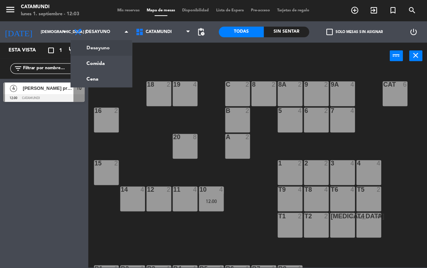
click at [108, 60] on ng-component "menu Catamundi lunes 1. septiembre - 12:03 Mis reservas Mapa de mesas Disponibi…" at bounding box center [213, 133] width 427 height 267
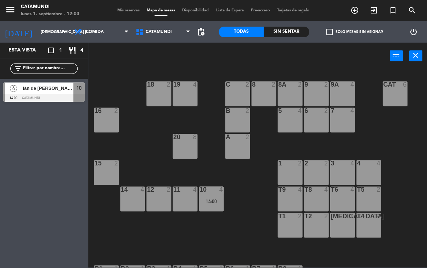
click at [281, 27] on div "Sin sentar" at bounding box center [286, 32] width 45 height 11
click at [239, 29] on div "Todas" at bounding box center [241, 32] width 45 height 11
click at [115, 31] on span "Comida" at bounding box center [102, 32] width 62 height 16
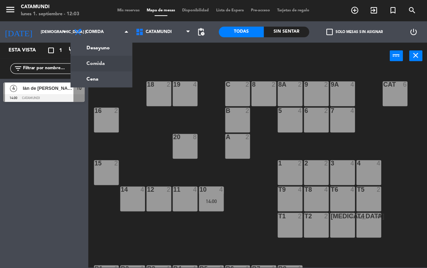
click at [111, 47] on ng-component "menu Catamundi lunes 1. septiembre - 12:03 Mis reservas Mapa de mesas Disponibi…" at bounding box center [213, 133] width 427 height 267
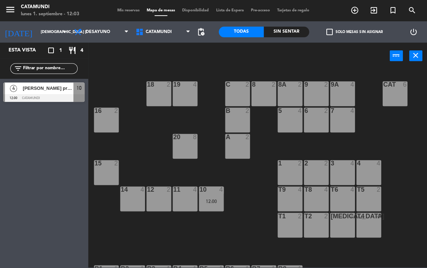
click at [292, 23] on div "Todas Sin sentar" at bounding box center [264, 31] width 90 height 21
click at [288, 30] on div "Sin sentar" at bounding box center [286, 32] width 45 height 11
click at [246, 28] on div "Todas" at bounding box center [241, 32] width 45 height 11
click at [126, 30] on icon at bounding box center [126, 32] width 3 height 6
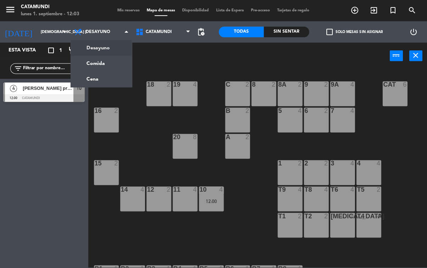
click at [113, 62] on ng-component "menu Catamundi lunes 1. septiembre - 12:03 Mis reservas Mapa de mesas Disponibi…" at bounding box center [213, 133] width 427 height 267
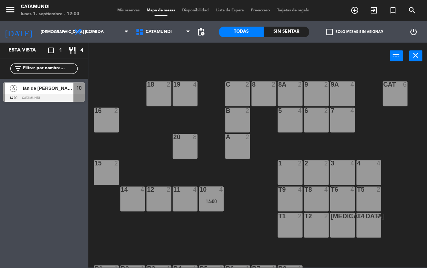
click at [70, 89] on span "Iàn de [PERSON_NAME]" at bounding box center [48, 87] width 51 height 7
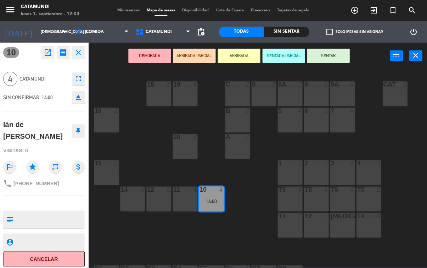
click at [44, 54] on icon "open_in_new" at bounding box center [48, 52] width 9 height 9
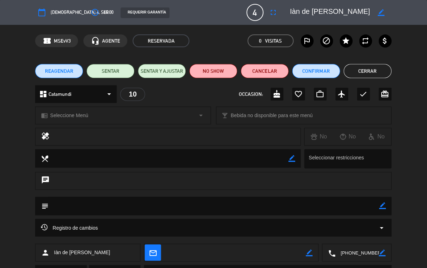
click at [104, 12] on span "14:00" at bounding box center [109, 12] width 10 height 7
click at [381, 11] on icon "border_color" at bounding box center [381, 12] width 7 height 7
click at [91, 16] on button "access_time" at bounding box center [95, 12] width 13 height 13
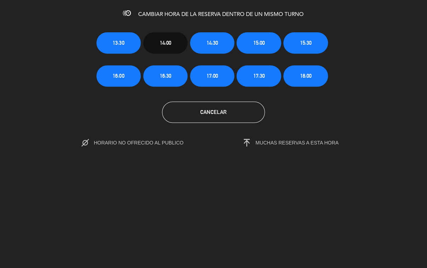
click at [216, 36] on button "14:30" at bounding box center [212, 42] width 44 height 21
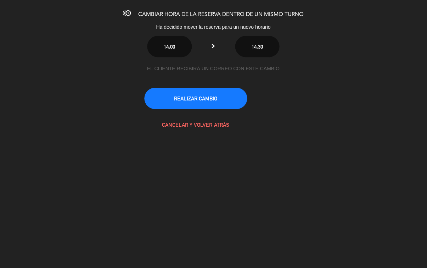
click at [224, 94] on button "REALIZAR CAMBIO" at bounding box center [196, 98] width 103 height 21
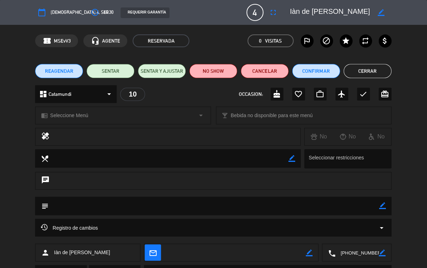
click at [328, 70] on button "Confirmar" at bounding box center [316, 71] width 48 height 14
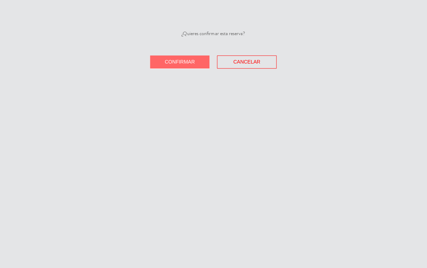
click at [196, 61] on button "Confirmar" at bounding box center [180, 61] width 60 height 13
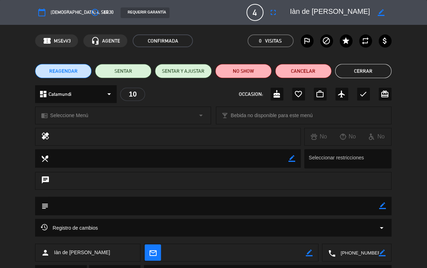
click at [372, 74] on button "Cerrar" at bounding box center [363, 71] width 56 height 14
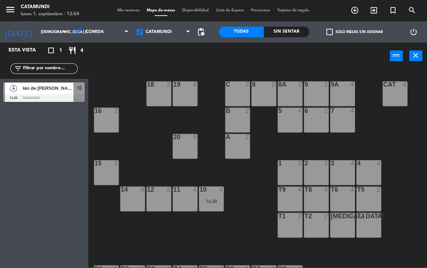
click at [99, 36] on span "Comida" at bounding box center [102, 32] width 62 height 16
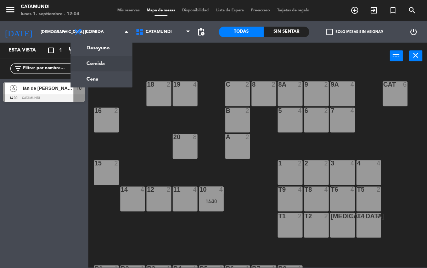
click at [116, 47] on ng-component "menu Catamundi lunes 1. septiembre - 12:04 Mis reservas Mapa de mesas Disponibi…" at bounding box center [213, 133] width 427 height 267
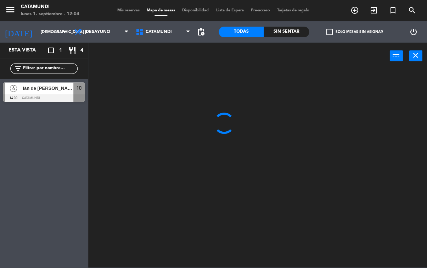
click at [55, 32] on input "[DEMOGRAPHIC_DATA] [DATE]" at bounding box center [64, 32] width 53 height 12
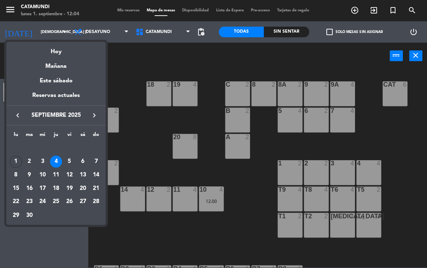
click at [18, 160] on div "1" at bounding box center [16, 161] width 12 height 12
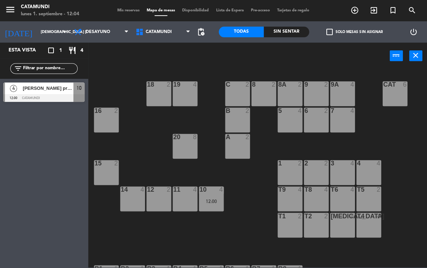
type input "lun. [DATE]"
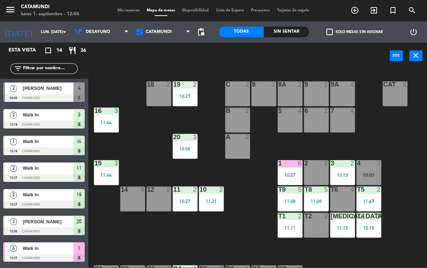
click at [370, 222] on div "t4 1 10:19" at bounding box center [369, 224] width 25 height 25
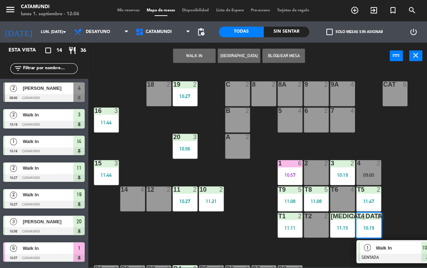
click at [417, 247] on span "Walk In" at bounding box center [398, 247] width 45 height 7
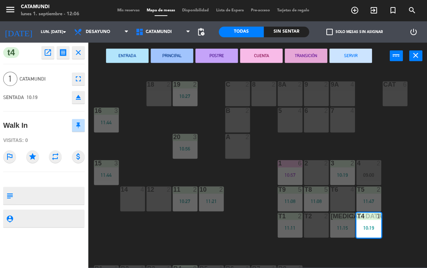
click at [350, 61] on button "SERVIR" at bounding box center [351, 56] width 43 height 14
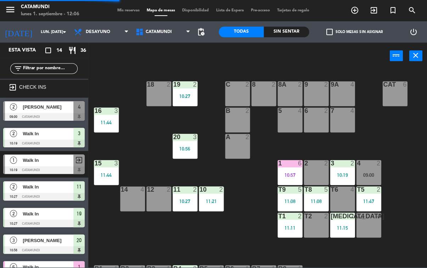
click at [372, 222] on div "t4 4" at bounding box center [369, 224] width 25 height 25
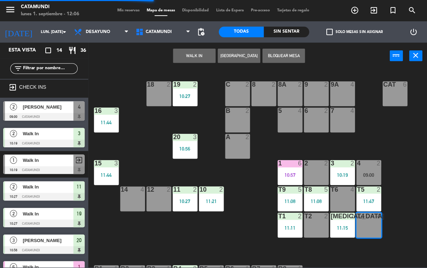
click at [200, 51] on button "WALK IN" at bounding box center [194, 56] width 43 height 14
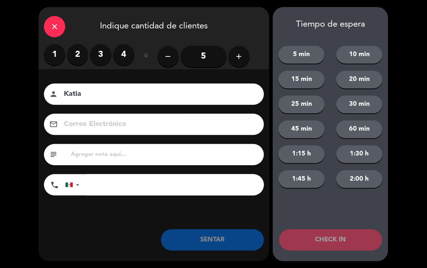
type input "Katia"
click at [87, 51] on label "2" at bounding box center [77, 54] width 21 height 21
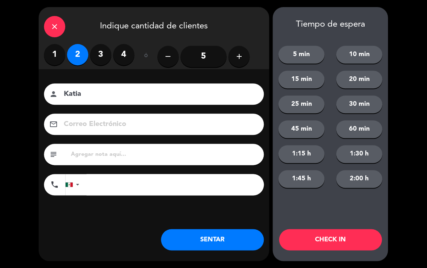
click at [228, 242] on button "SENTAR" at bounding box center [212, 239] width 103 height 21
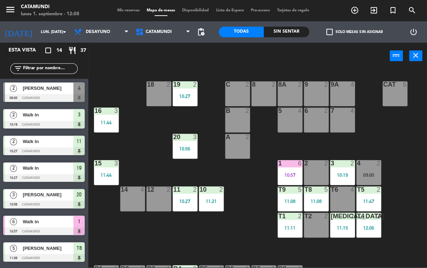
click at [294, 172] on div "10:57" at bounding box center [290, 174] width 25 height 5
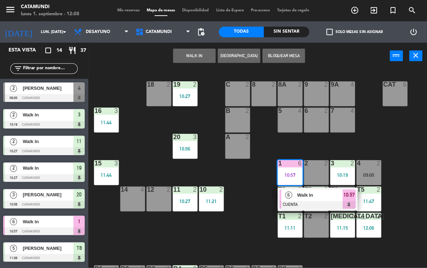
click at [352, 197] on span "10:57" at bounding box center [349, 194] width 11 height 9
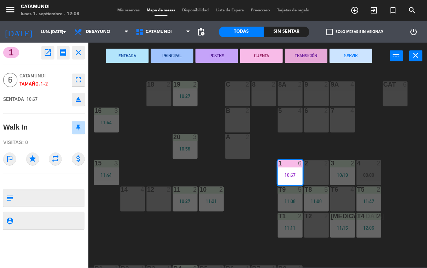
click at [359, 54] on button "SERVIR" at bounding box center [351, 56] width 43 height 14
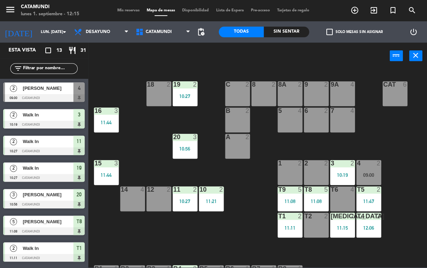
click at [347, 220] on div "[MEDICAL_DATA] 2 11:15" at bounding box center [342, 224] width 25 height 25
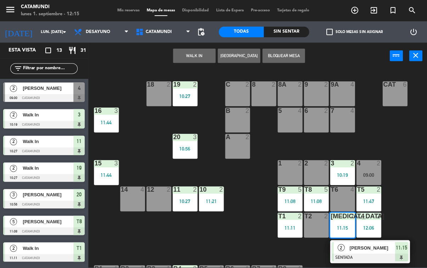
click at [347, 226] on div "11:15" at bounding box center [342, 227] width 25 height 5
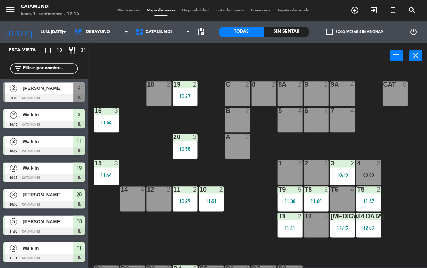
click at [343, 176] on div "10:19" at bounding box center [342, 174] width 25 height 5
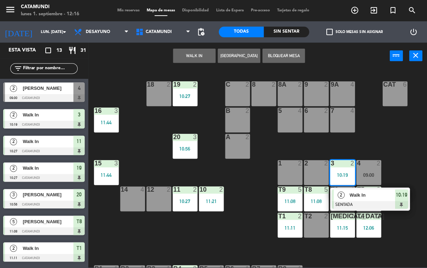
click at [394, 200] on div "Walk In" at bounding box center [372, 195] width 46 height 12
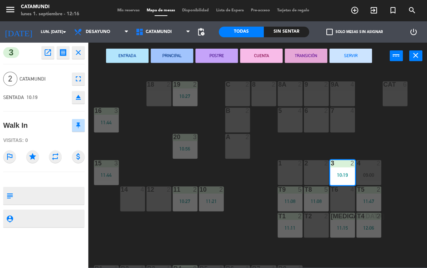
click at [349, 57] on button "SERVIR" at bounding box center [351, 56] width 43 height 14
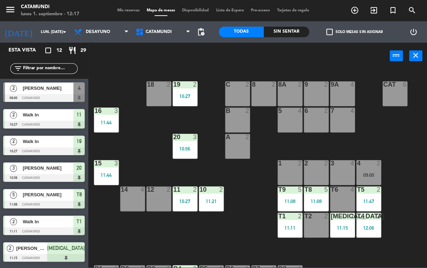
click at [280, 230] on div "T1 2 11:11" at bounding box center [290, 224] width 25 height 25
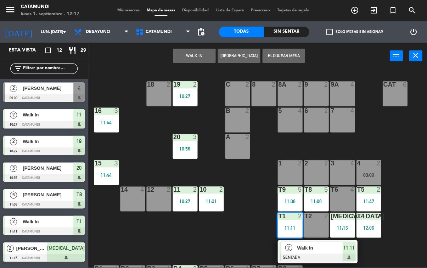
click at [346, 248] on span "11:11" at bounding box center [349, 247] width 11 height 9
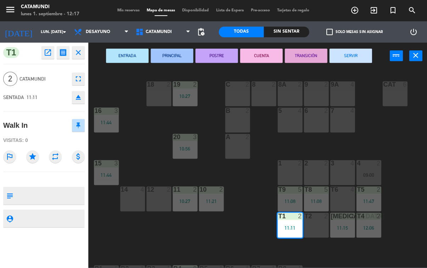
click at [357, 56] on button "SERVIR" at bounding box center [351, 56] width 43 height 14
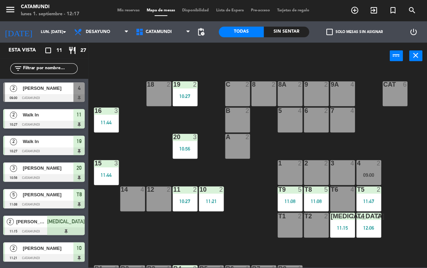
click at [282, 197] on div "T9 5 11:08" at bounding box center [290, 198] width 25 height 25
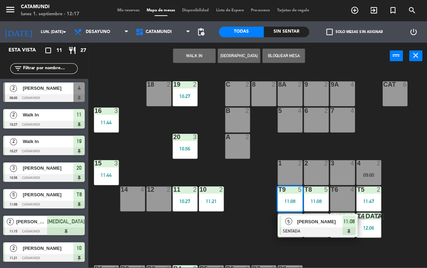
click at [354, 228] on div at bounding box center [318, 231] width 76 height 8
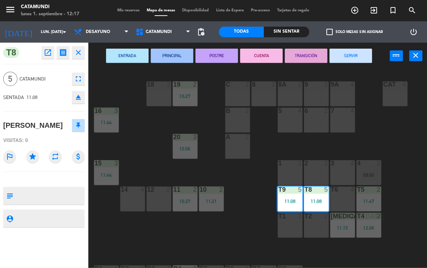
click at [355, 60] on button "SERVIR" at bounding box center [351, 56] width 43 height 14
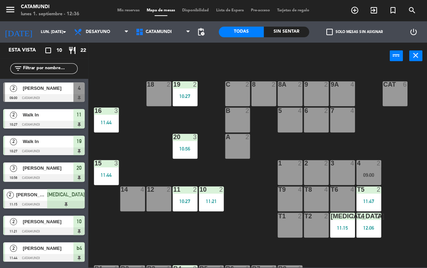
click at [317, 222] on div "T2 2" at bounding box center [316, 224] width 25 height 25
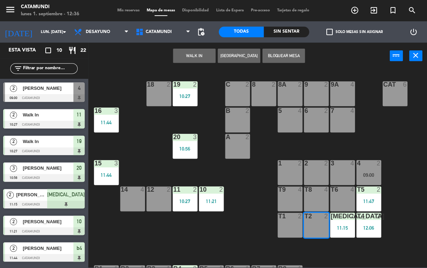
click at [194, 52] on button "WALK IN" at bounding box center [194, 56] width 43 height 14
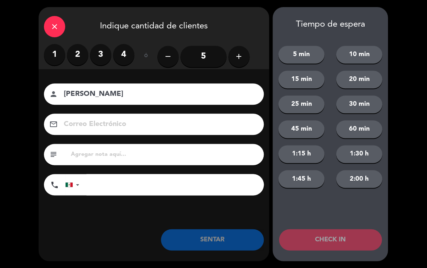
type input "[PERSON_NAME]"
click at [78, 58] on label "2" at bounding box center [77, 54] width 21 height 21
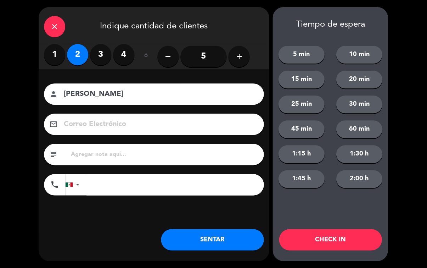
click at [225, 238] on button "SENTAR" at bounding box center [212, 239] width 103 height 21
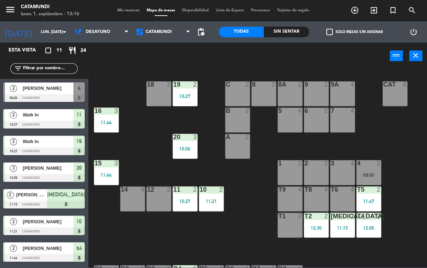
click at [318, 208] on div "T8 4" at bounding box center [316, 198] width 25 height 25
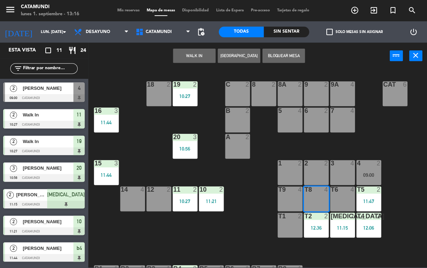
click at [309, 194] on div "T8 4" at bounding box center [316, 198] width 25 height 25
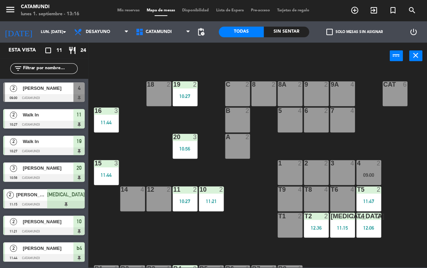
click at [318, 217] on div at bounding box center [317, 215] width 12 height 6
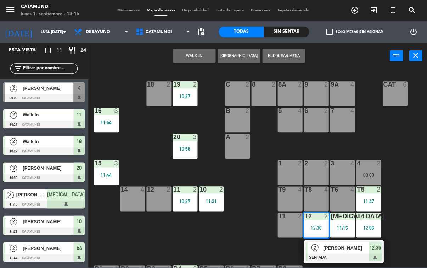
click at [379, 245] on span "12:36" at bounding box center [375, 247] width 11 height 9
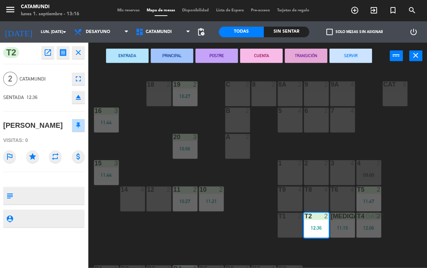
click at [350, 54] on button "SERVIR" at bounding box center [351, 56] width 43 height 14
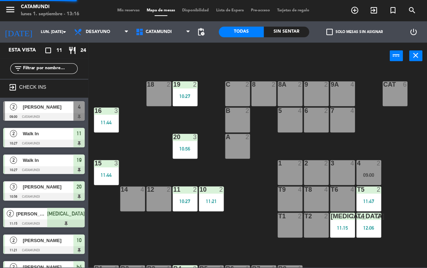
scroll to position [85, 0]
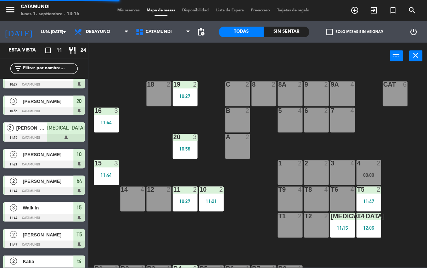
click at [368, 200] on div "11:47" at bounding box center [369, 201] width 25 height 5
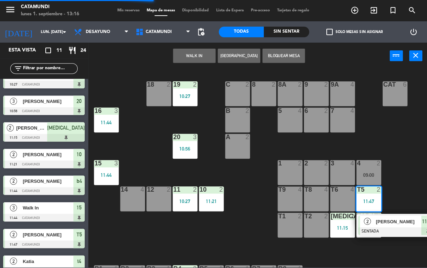
click at [414, 225] on div "[PERSON_NAME]" at bounding box center [398, 221] width 46 height 12
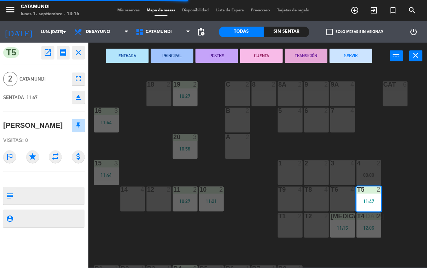
click at [355, 49] on button "SERVIR" at bounding box center [351, 56] width 43 height 14
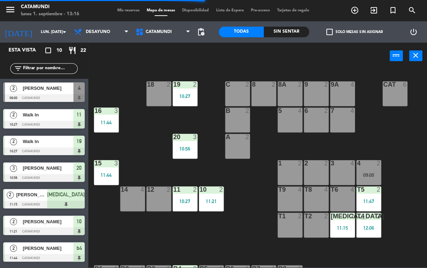
scroll to position [32, 0]
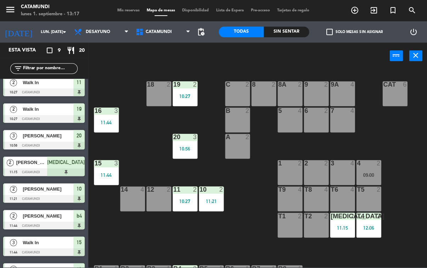
click at [371, 220] on div "t4 2 12:06" at bounding box center [369, 224] width 25 height 25
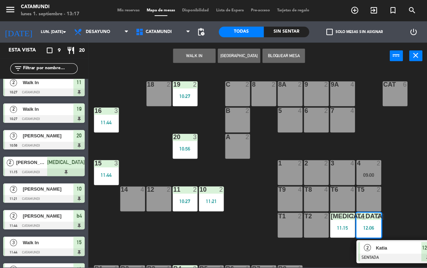
click at [413, 240] on div "2 [PERSON_NAME] SENTADA 12:06" at bounding box center [397, 251] width 80 height 23
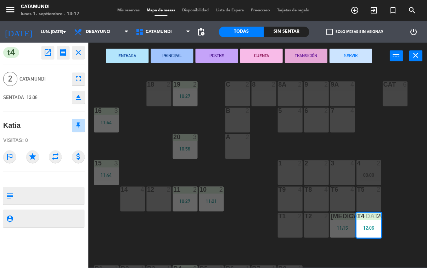
click at [351, 54] on button "SERVIR" at bounding box center [351, 56] width 43 height 14
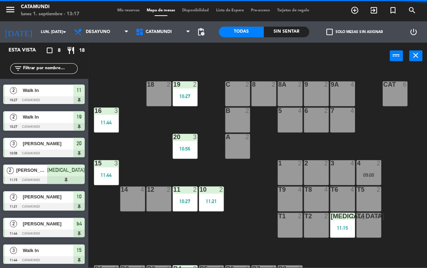
scroll to position [24, 0]
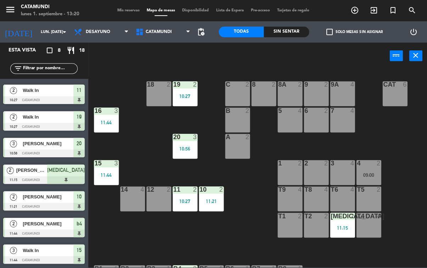
click at [206, 194] on div "10 2 11:21" at bounding box center [211, 198] width 25 height 25
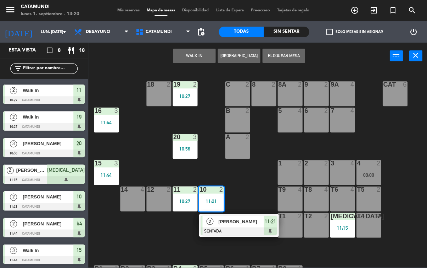
click at [266, 219] on span "11:21" at bounding box center [270, 221] width 11 height 9
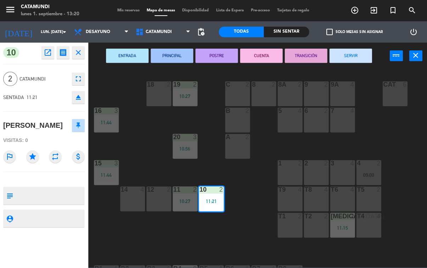
click at [356, 55] on button "SERVIR" at bounding box center [351, 56] width 43 height 14
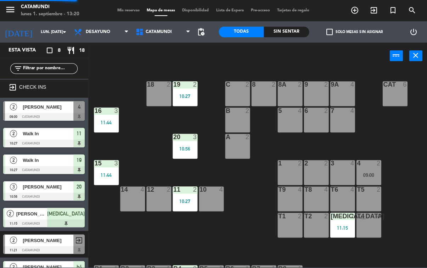
scroll to position [4, 0]
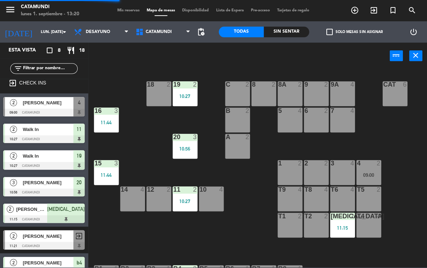
click at [185, 191] on div at bounding box center [185, 189] width 12 height 6
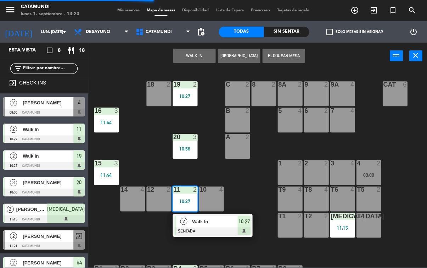
scroll to position [0, 0]
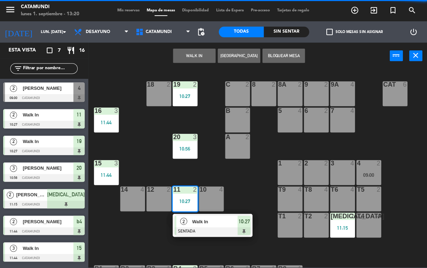
click at [101, 169] on div "15 3 11:44" at bounding box center [106, 172] width 25 height 25
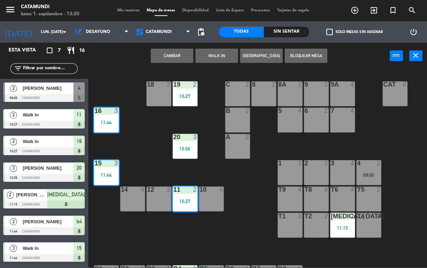
click at [99, 172] on div "11:44" at bounding box center [106, 174] width 25 height 5
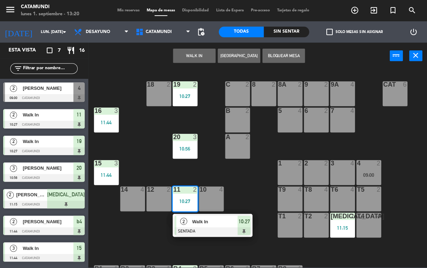
click at [183, 197] on div "11 2 10:27" at bounding box center [185, 198] width 25 height 25
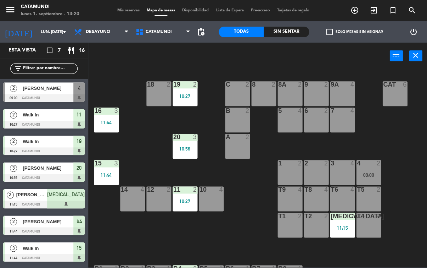
click at [190, 199] on div "10:27" at bounding box center [185, 201] width 25 height 5
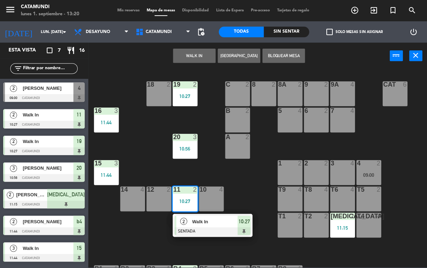
click at [242, 225] on span "10:27" at bounding box center [244, 221] width 11 height 9
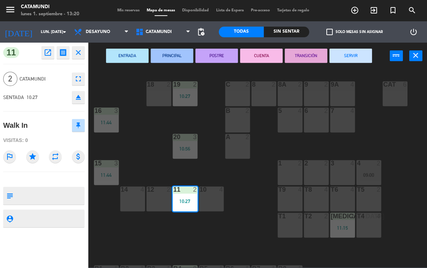
click at [361, 59] on button "SERVIR" at bounding box center [351, 56] width 43 height 14
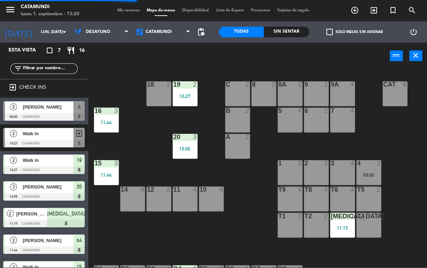
click at [114, 162] on div "3" at bounding box center [118, 163] width 12 height 6
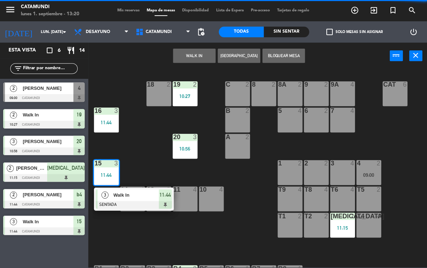
click at [163, 202] on div at bounding box center [134, 205] width 76 height 8
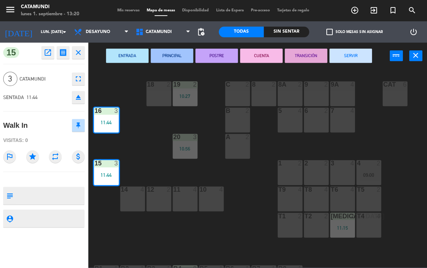
click at [352, 53] on button "SERVIR" at bounding box center [351, 56] width 43 height 14
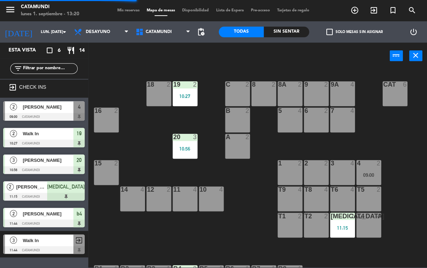
click at [180, 146] on div "10:56" at bounding box center [185, 148] width 25 height 5
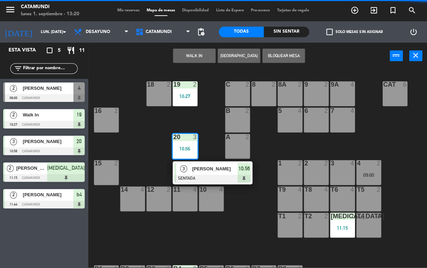
click at [242, 163] on div "10:56" at bounding box center [244, 169] width 13 height 12
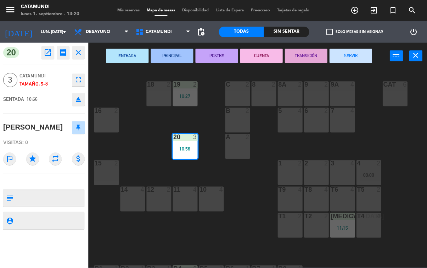
click at [349, 58] on button "SERVIR" at bounding box center [351, 56] width 43 height 14
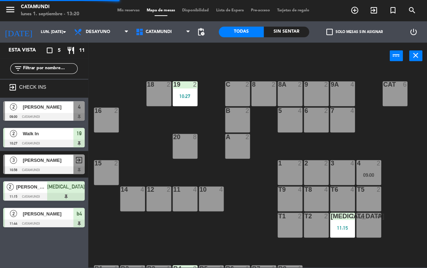
click at [180, 98] on div "10:27" at bounding box center [185, 96] width 25 height 5
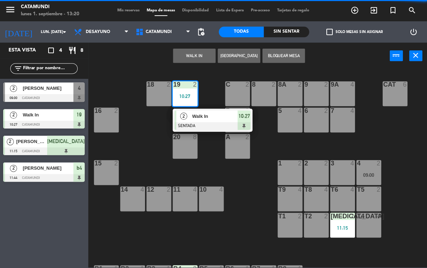
click at [238, 123] on div at bounding box center [213, 126] width 76 height 8
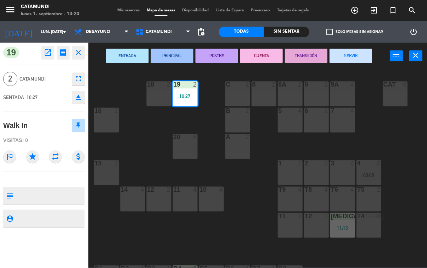
click at [352, 55] on button "SERVIR" at bounding box center [351, 56] width 43 height 14
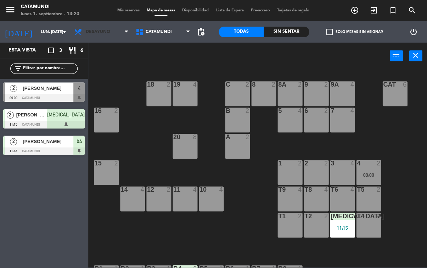
click at [107, 29] on span "Desayuno" at bounding box center [98, 31] width 24 height 5
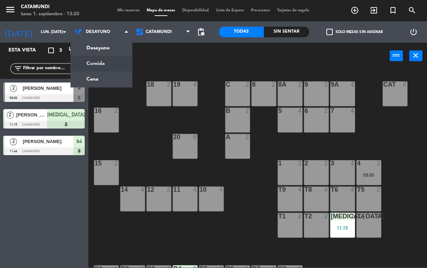
click at [106, 63] on ng-component "menu Catamundi lunes 1. septiembre - 13:20 Mis reservas Mapa de mesas Disponibi…" at bounding box center [213, 133] width 427 height 267
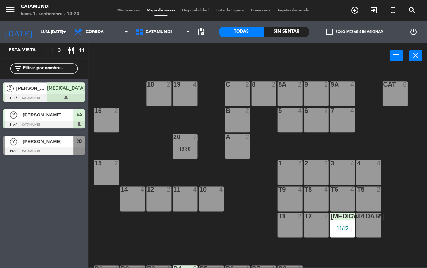
click at [285, 28] on div "Sin sentar" at bounding box center [286, 32] width 45 height 11
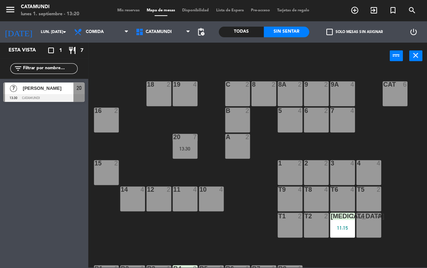
click at [247, 31] on div "Todas" at bounding box center [241, 32] width 45 height 11
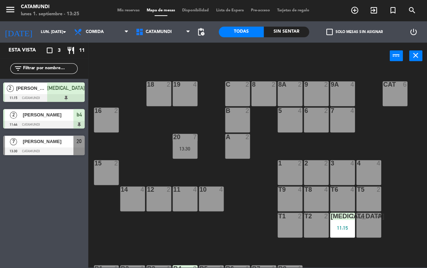
click at [338, 215] on div at bounding box center [343, 215] width 12 height 6
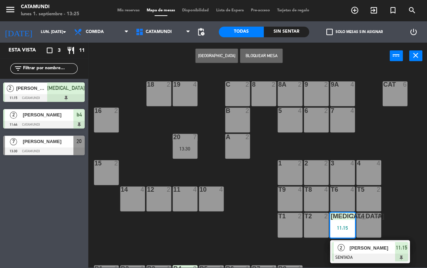
click at [402, 246] on span "11:15" at bounding box center [401, 247] width 11 height 9
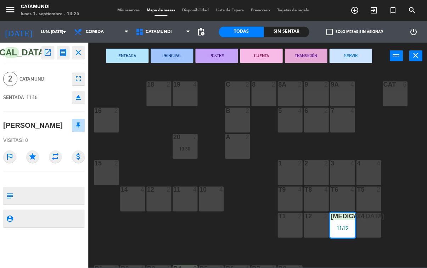
click at [249, 58] on button "CUENTA" at bounding box center [261, 56] width 43 height 14
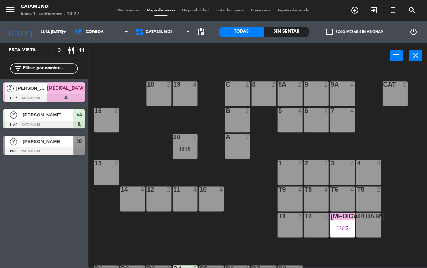
click at [350, 222] on div "[MEDICAL_DATA] 2 11:15" at bounding box center [342, 224] width 25 height 25
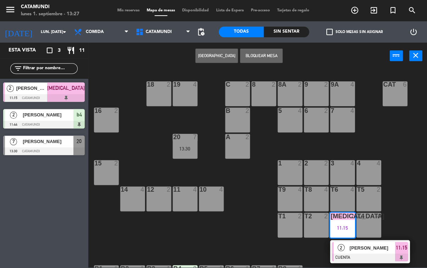
click at [403, 244] on span "11:15" at bounding box center [401, 247] width 11 height 9
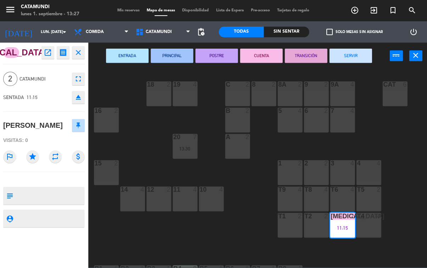
click at [364, 61] on button "SERVIR" at bounding box center [351, 56] width 43 height 14
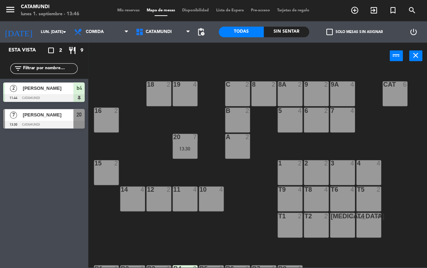
click at [65, 113] on span "[PERSON_NAME]" at bounding box center [48, 114] width 51 height 7
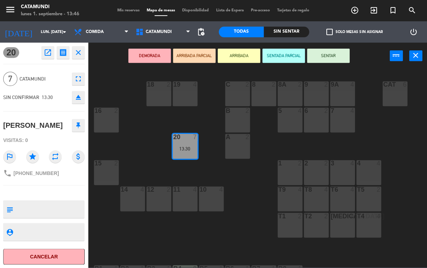
click at [329, 58] on button "SENTAR" at bounding box center [328, 56] width 43 height 14
